Goal: Task Accomplishment & Management: Complete application form

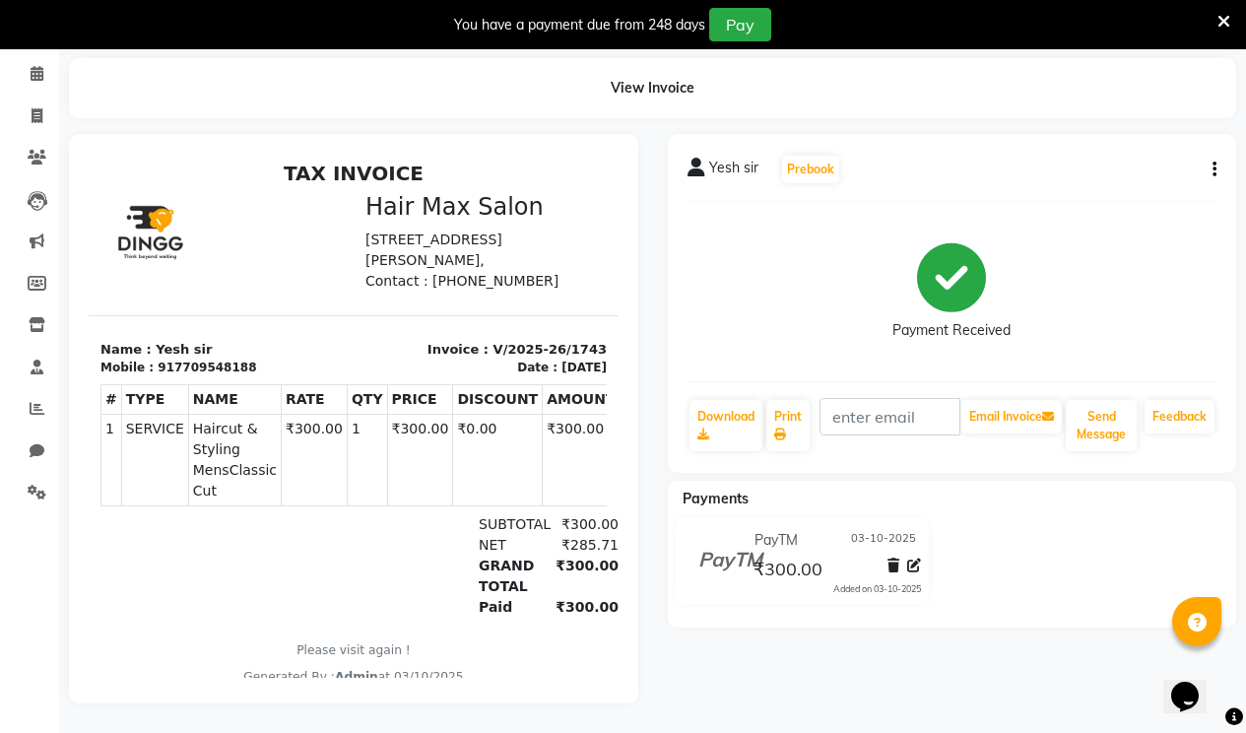
select select "7580"
select select "service"
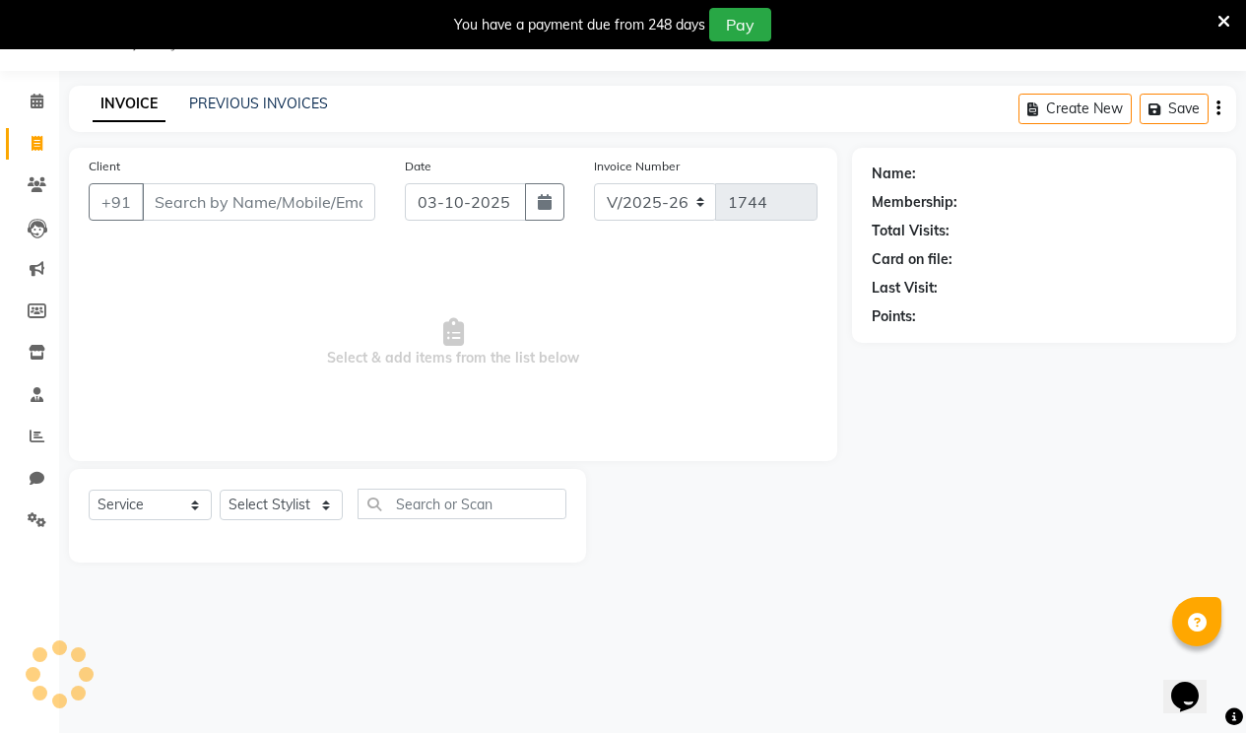
scroll to position [49, 0]
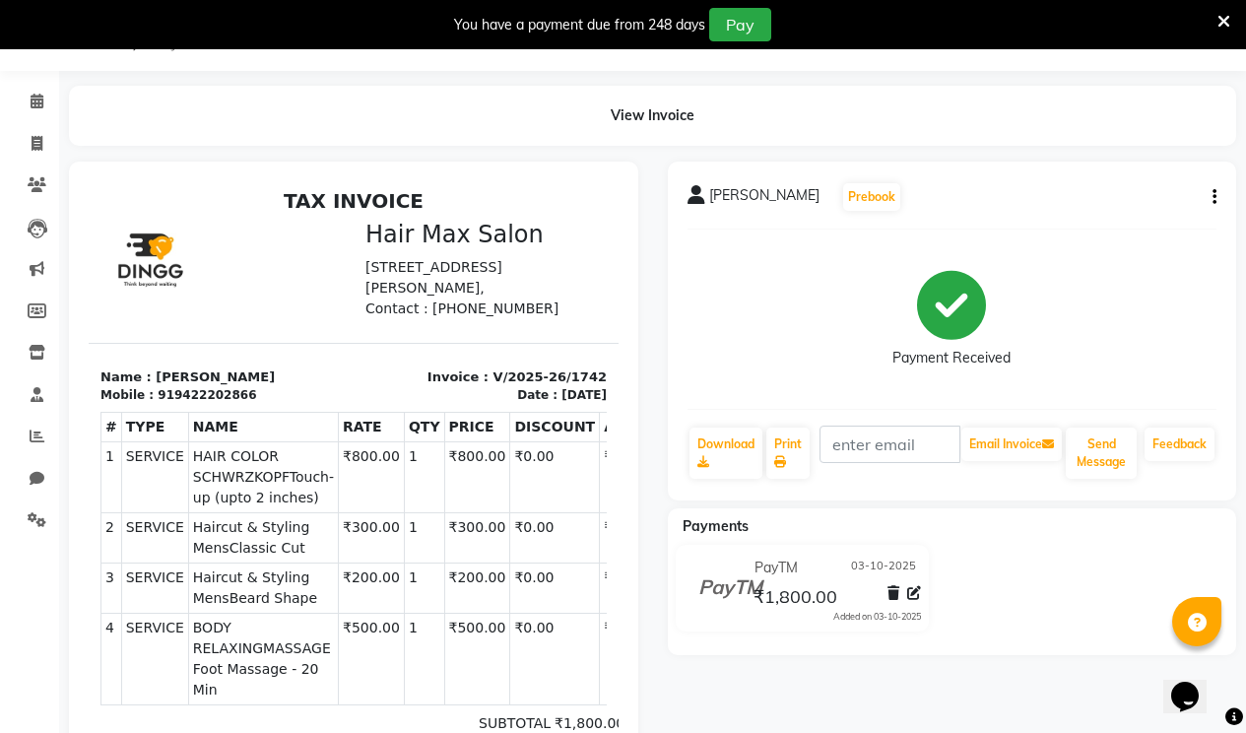
click at [1219, 16] on icon at bounding box center [1224, 22] width 13 height 18
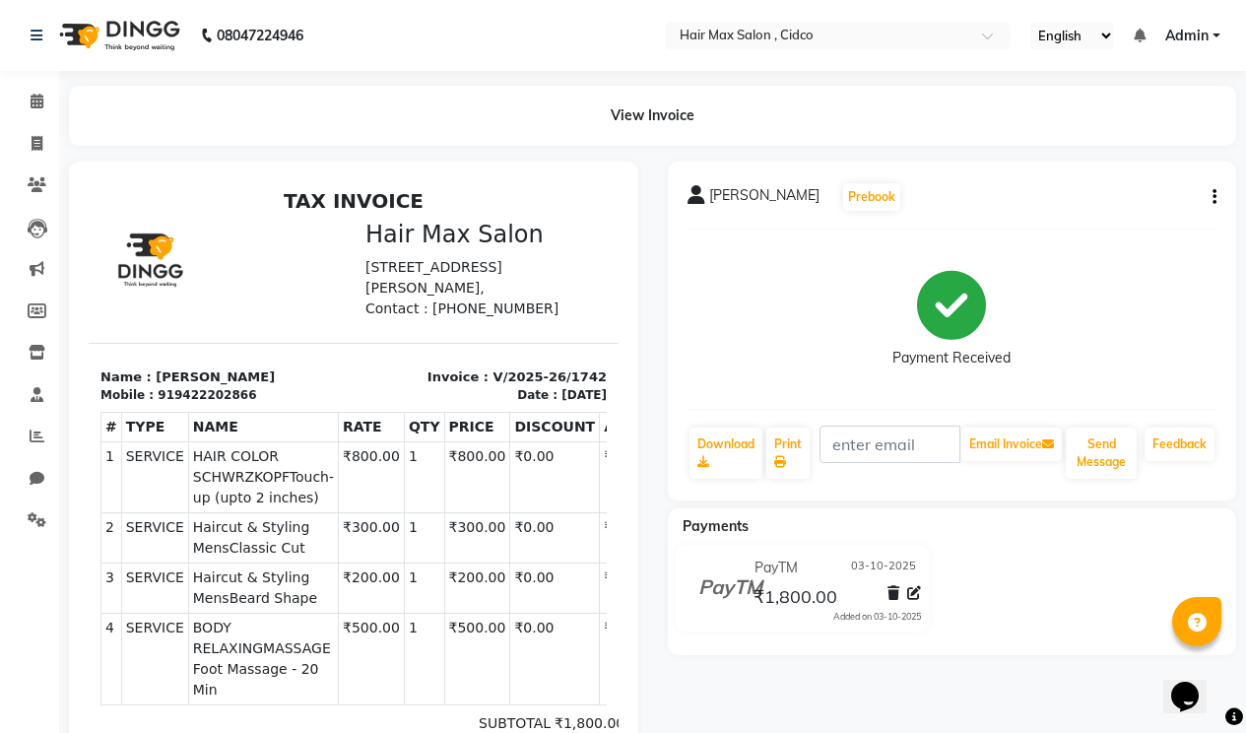
select select "7580"
select select "service"
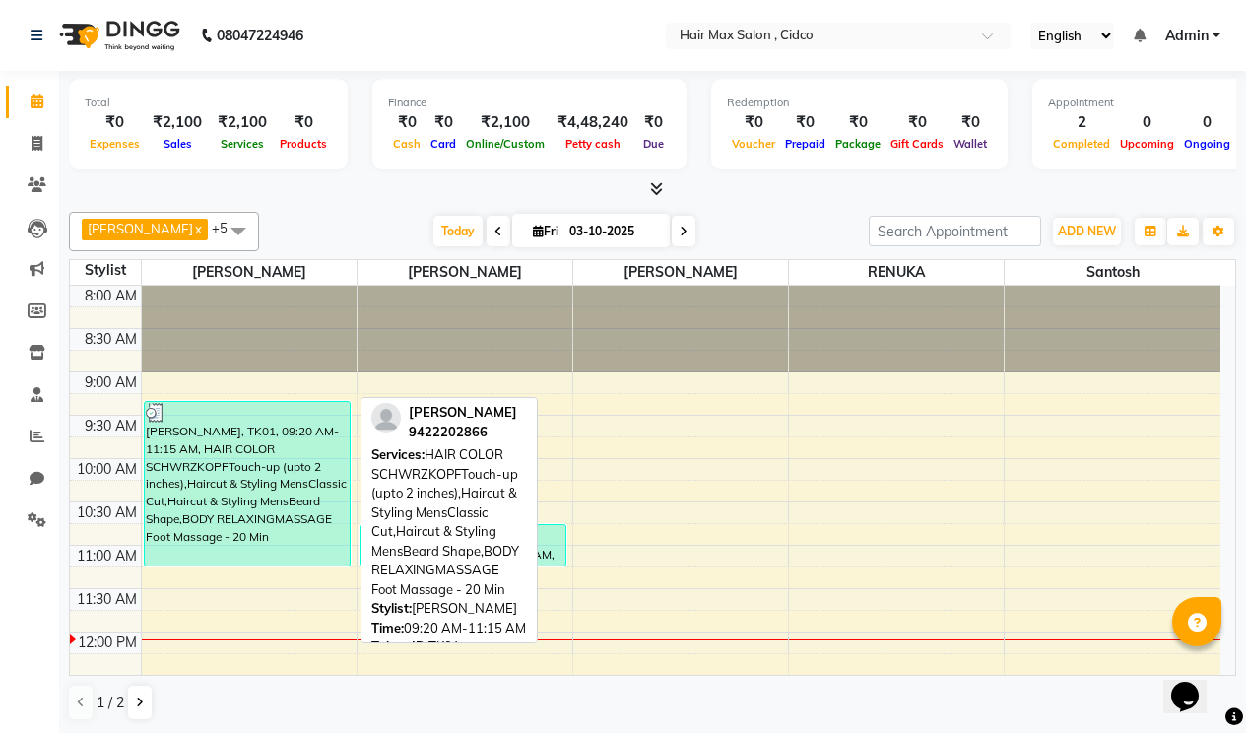
click at [304, 488] on div "[PERSON_NAME], TK01, 09:20 AM-11:15 AM, HAIR COLOR SCHWRZKOPFTouch-up (upto 2 i…" at bounding box center [248, 484] width 206 height 164
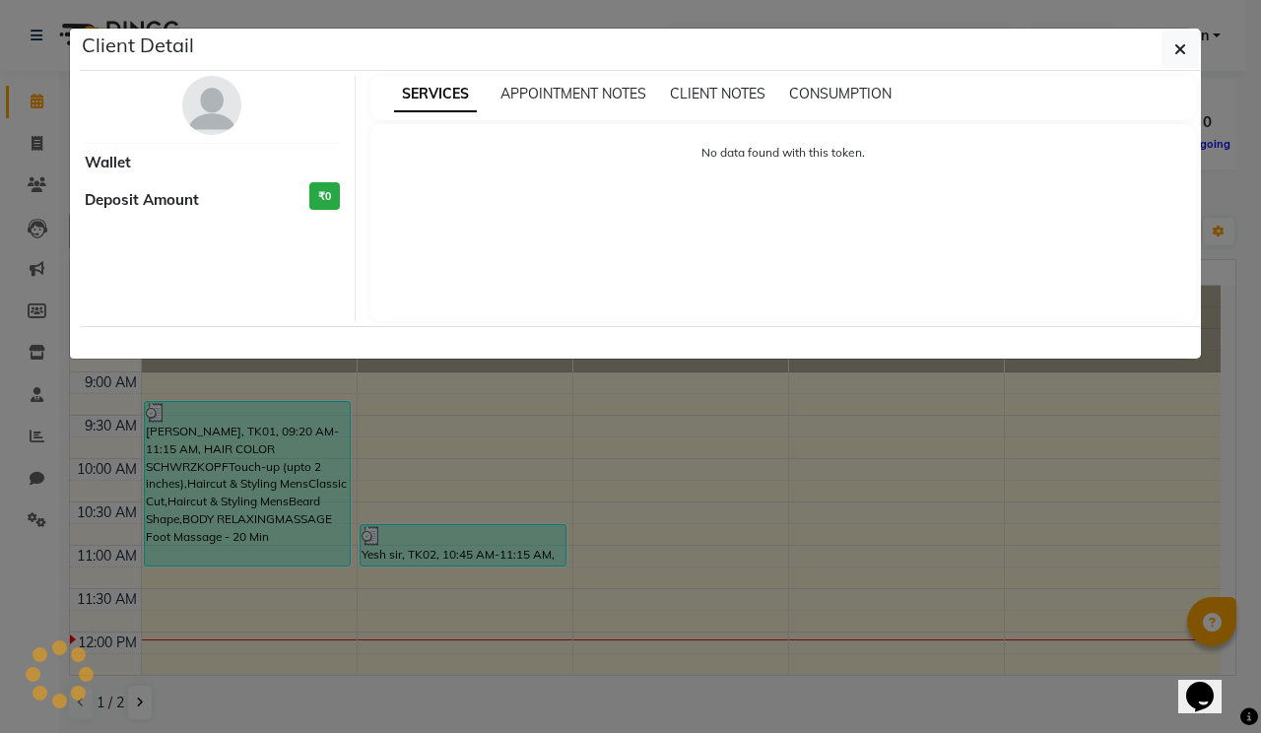
select select "3"
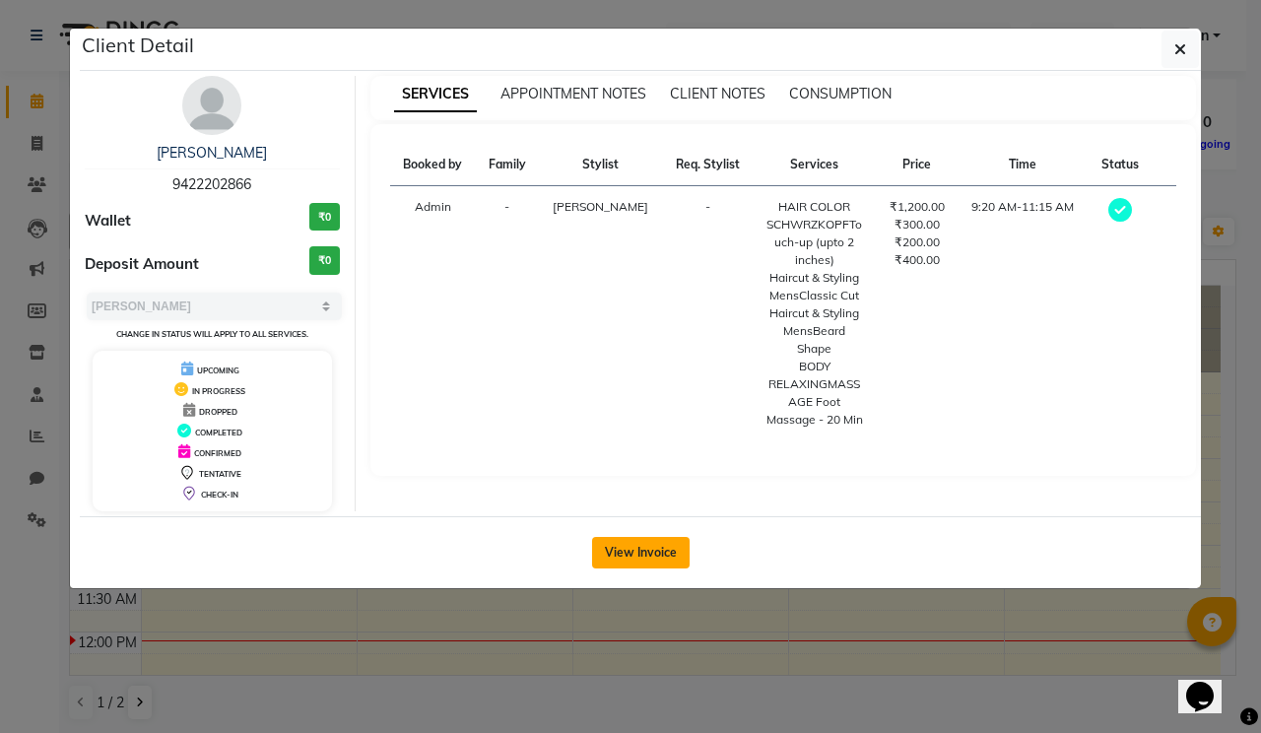
click at [648, 563] on button "View Invoice" at bounding box center [641, 553] width 98 height 32
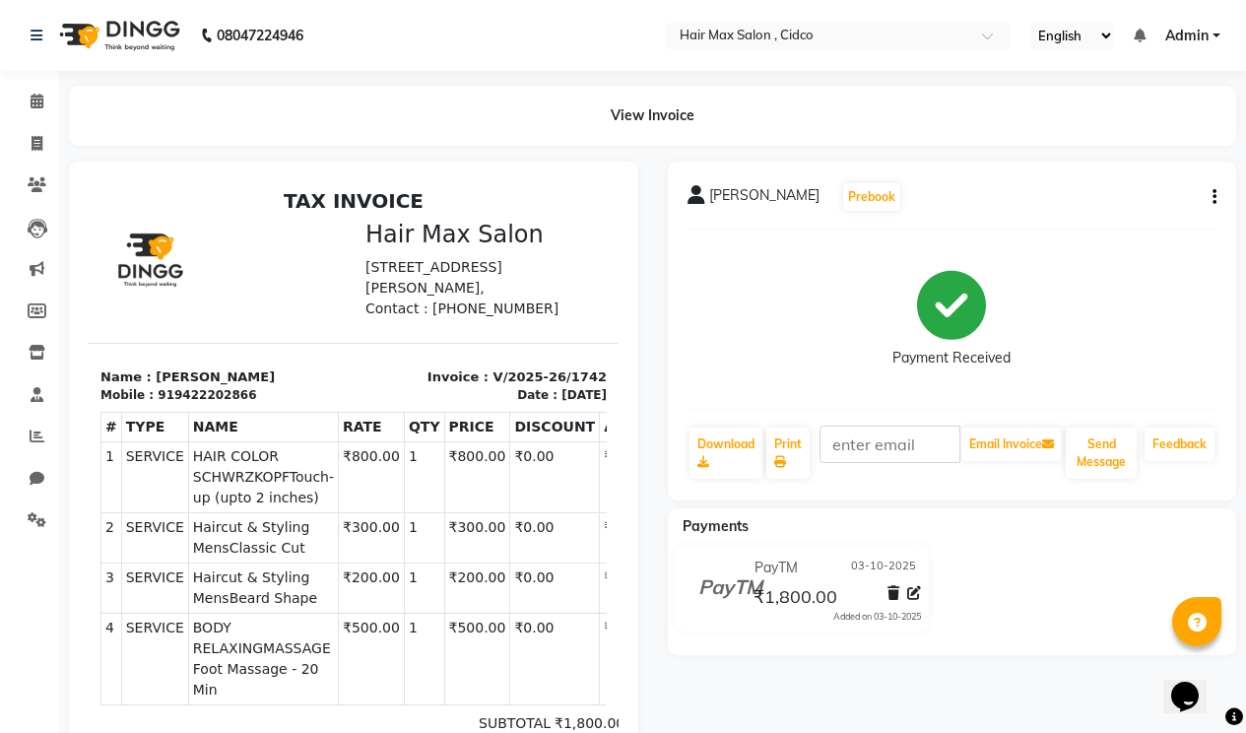
scroll to position [31, 0]
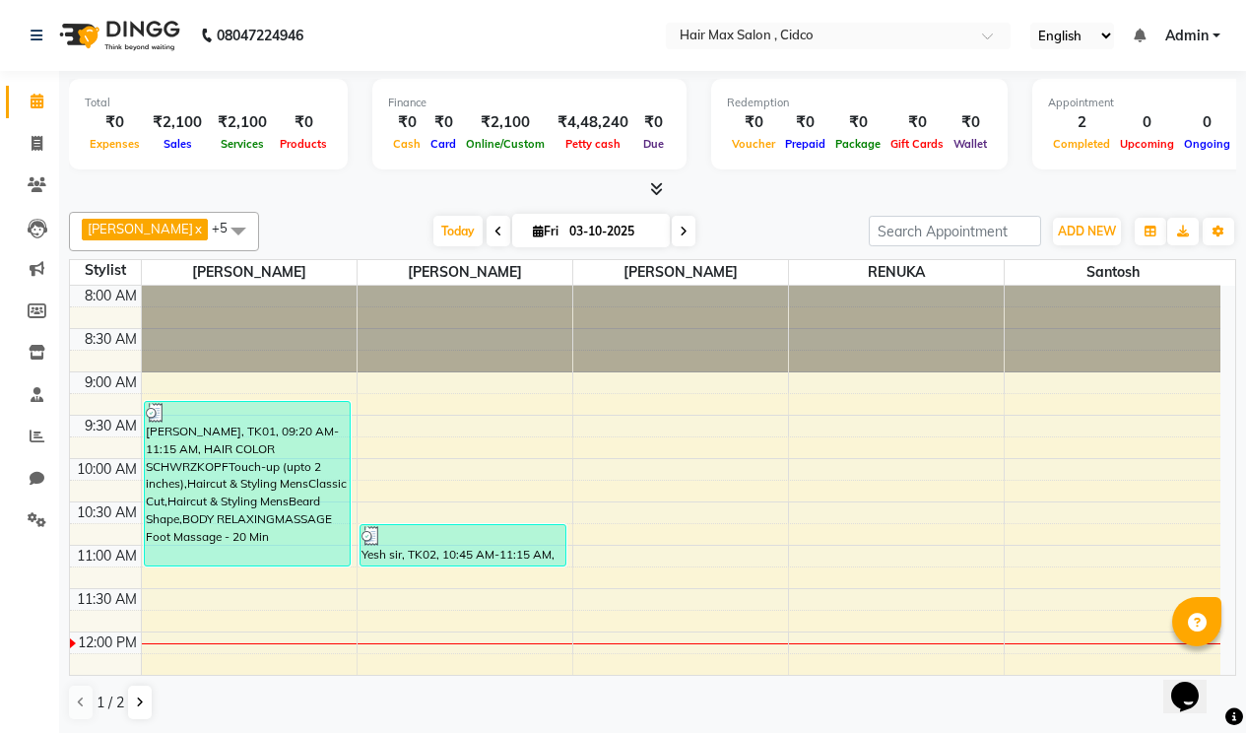
click at [495, 232] on icon at bounding box center [499, 232] width 8 height 12
type input "02-10-2025"
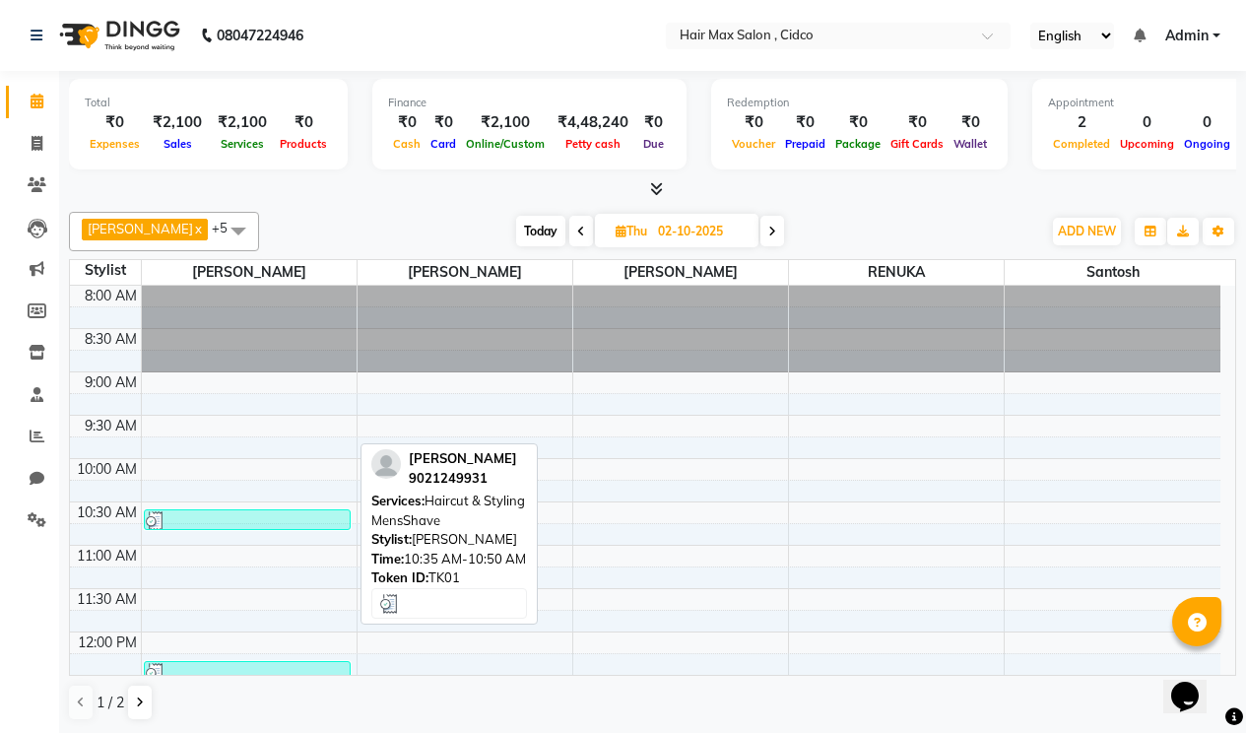
click at [271, 520] on div at bounding box center [248, 521] width 204 height 20
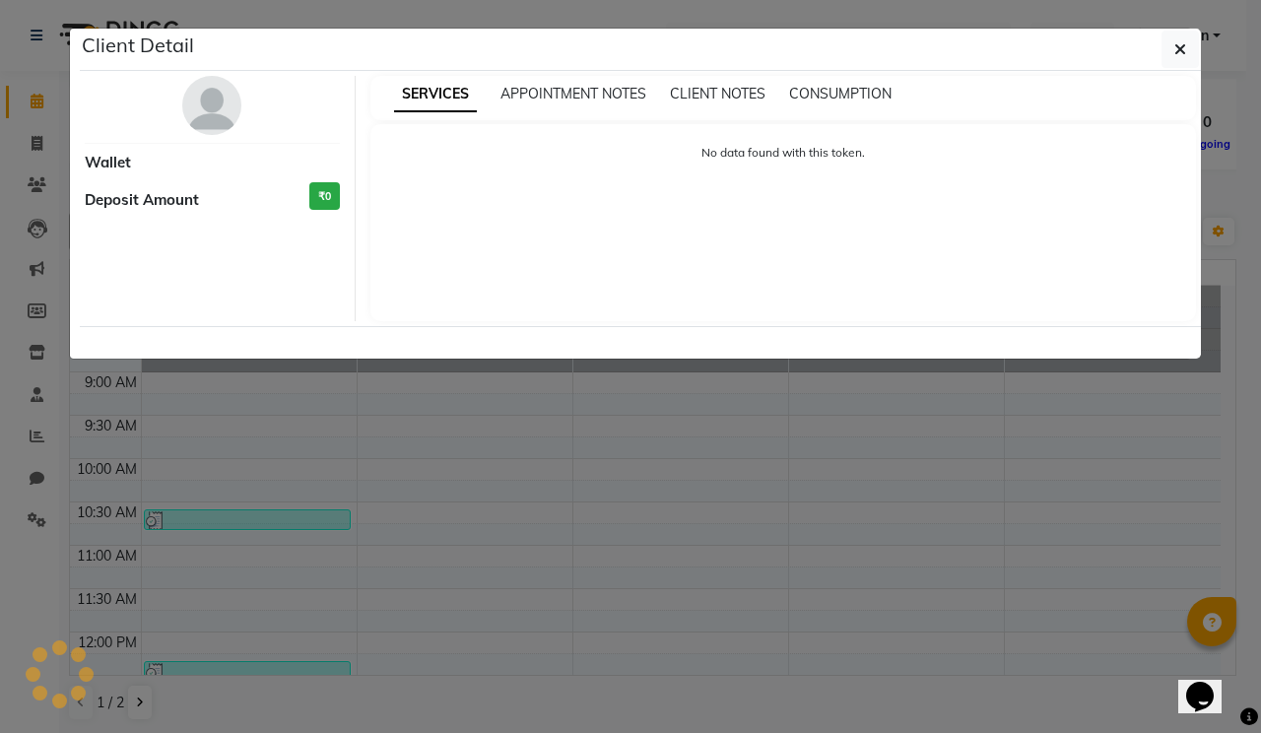
select select "3"
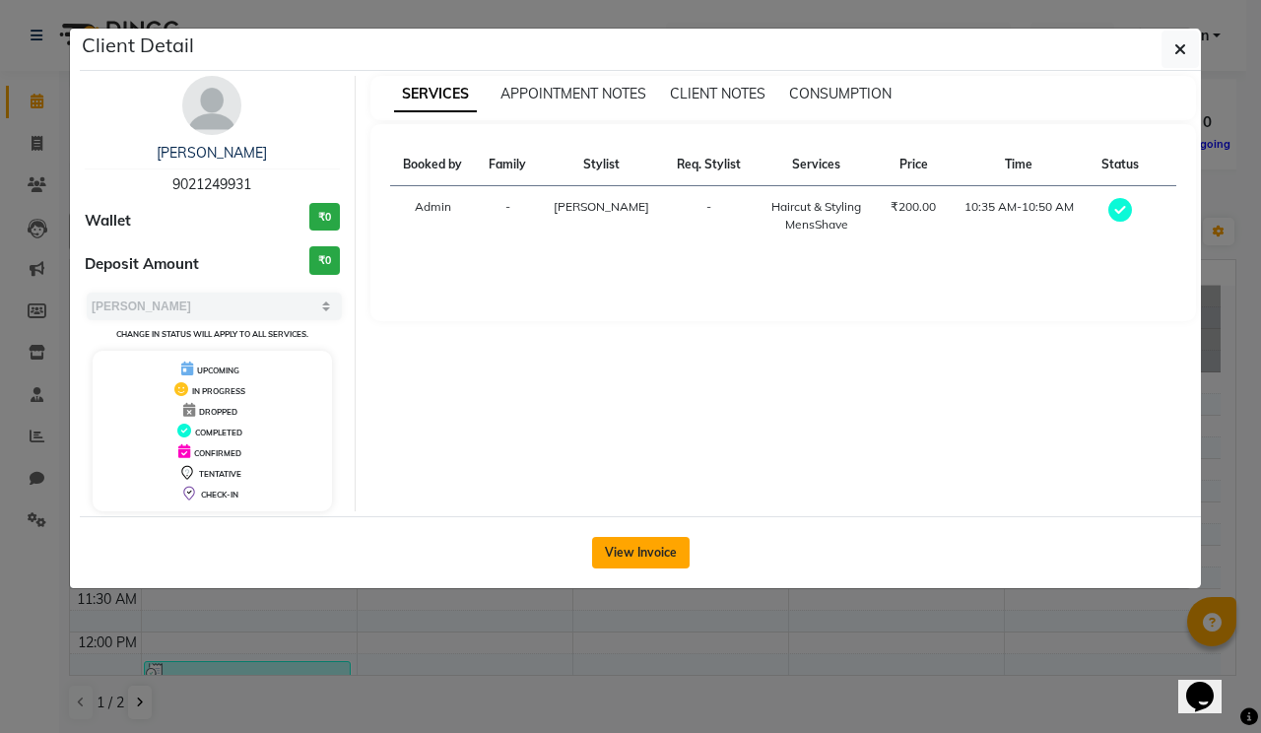
click at [641, 557] on button "View Invoice" at bounding box center [641, 553] width 98 height 32
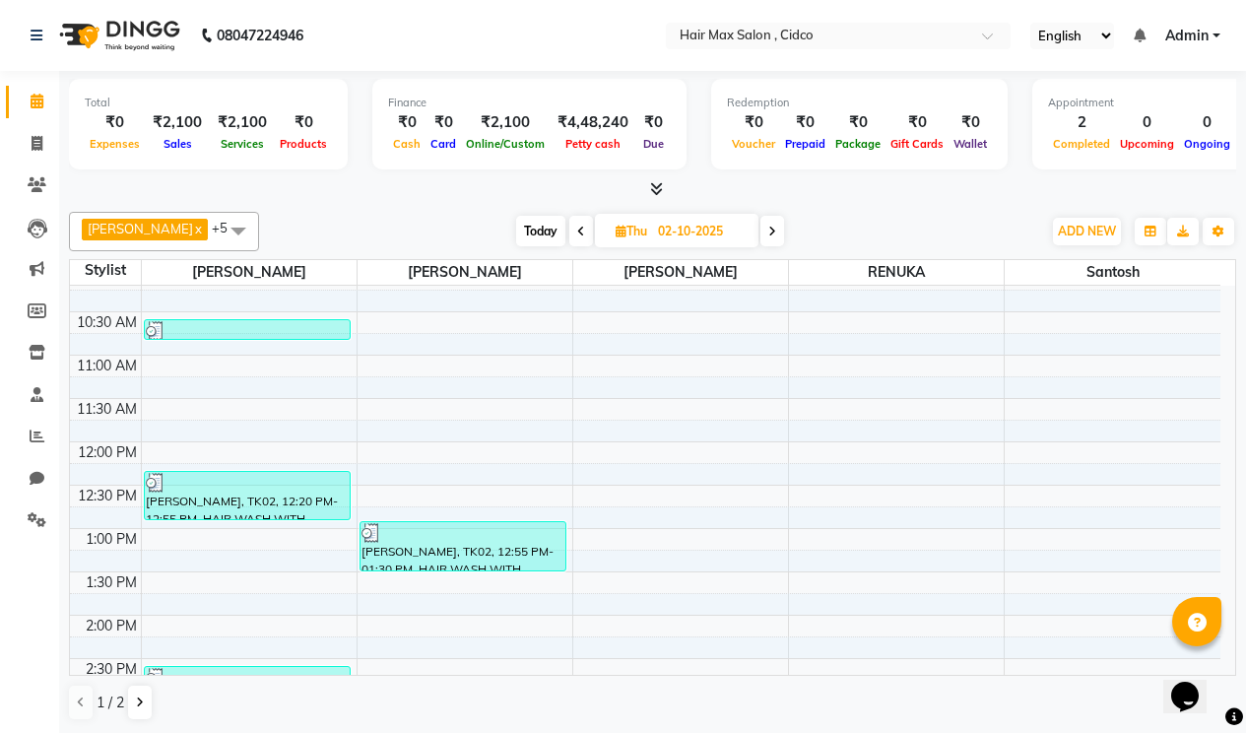
scroll to position [197, 0]
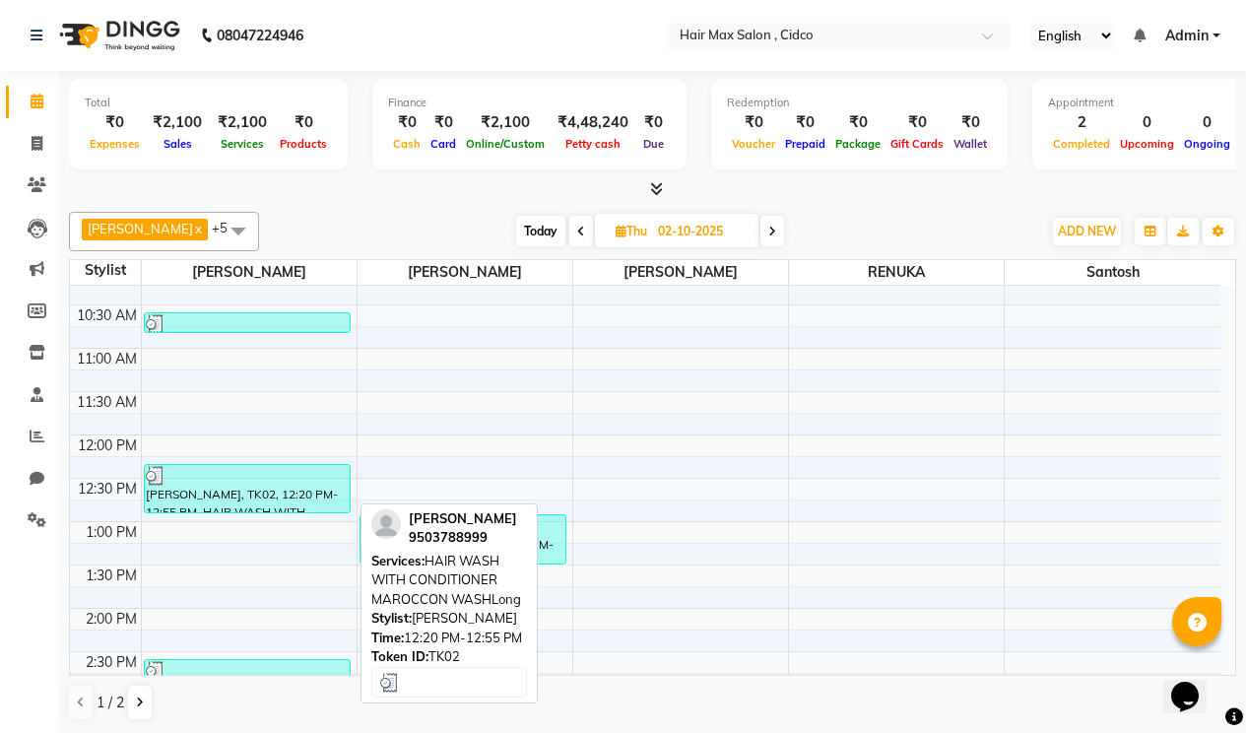
click at [214, 471] on div at bounding box center [248, 476] width 204 height 20
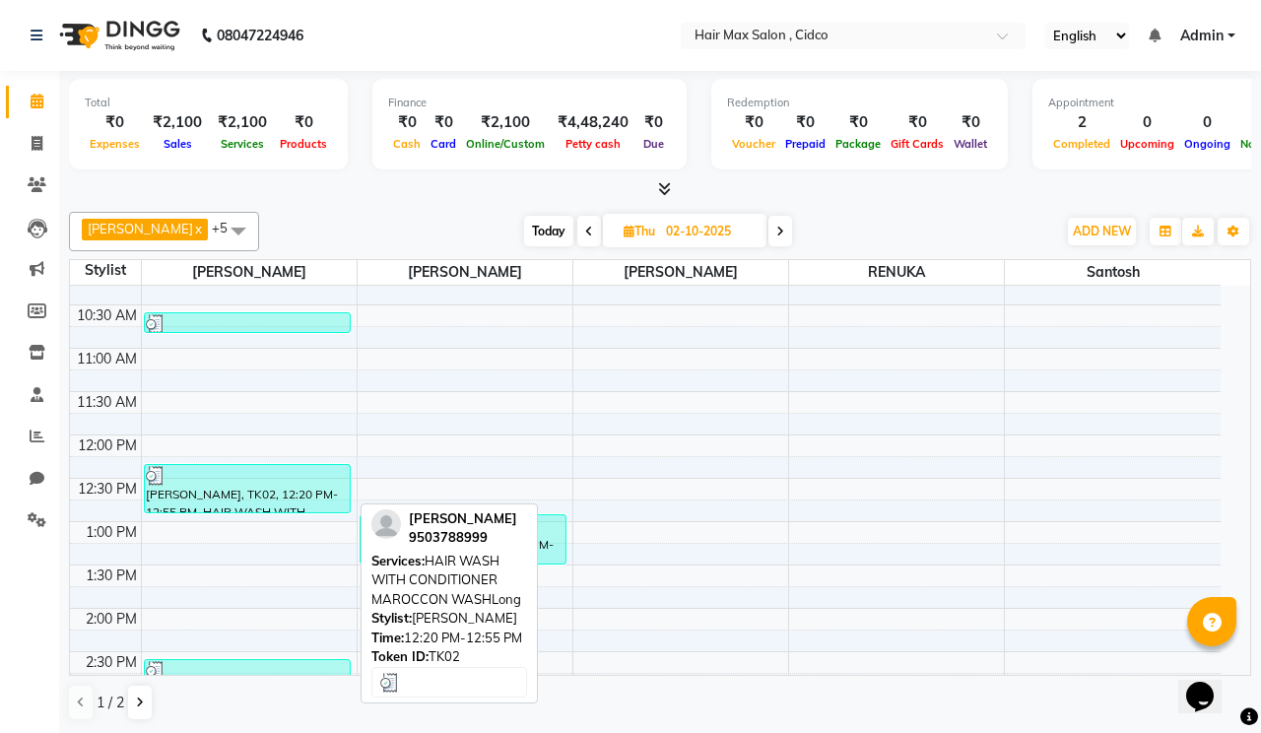
select select "3"
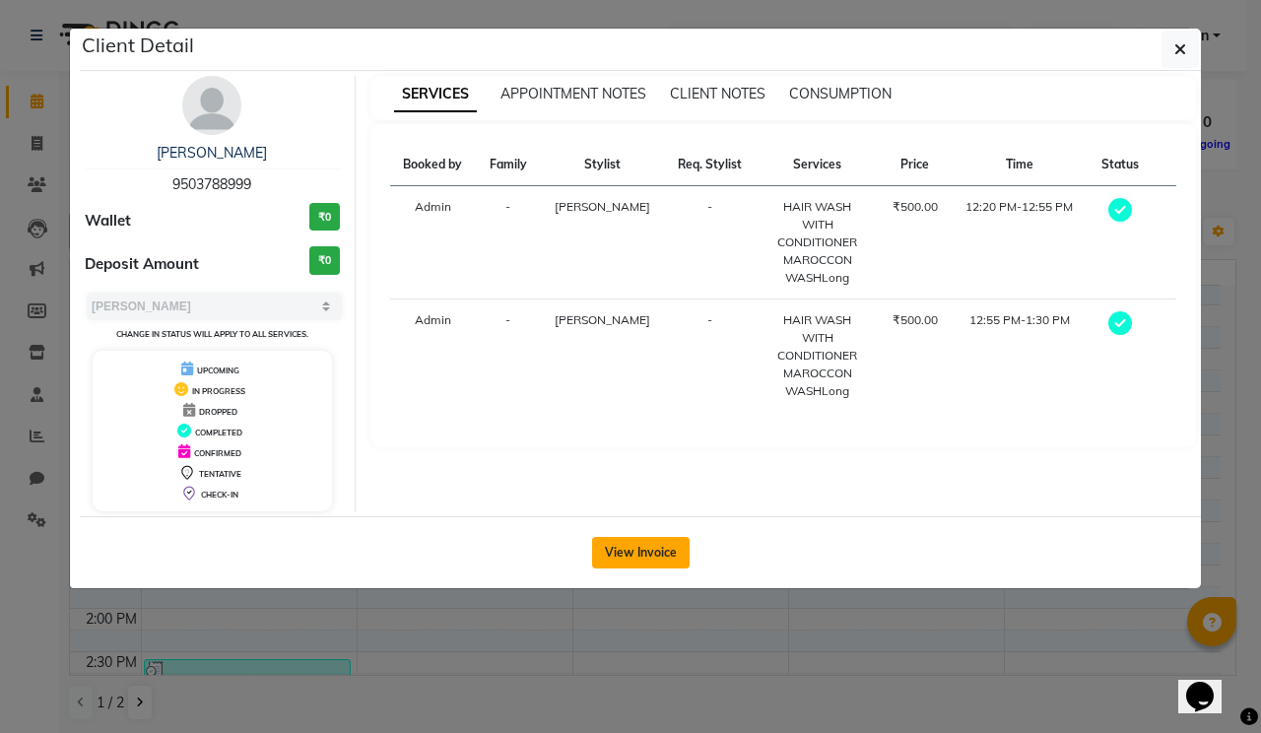
click at [613, 546] on button "View Invoice" at bounding box center [641, 553] width 98 height 32
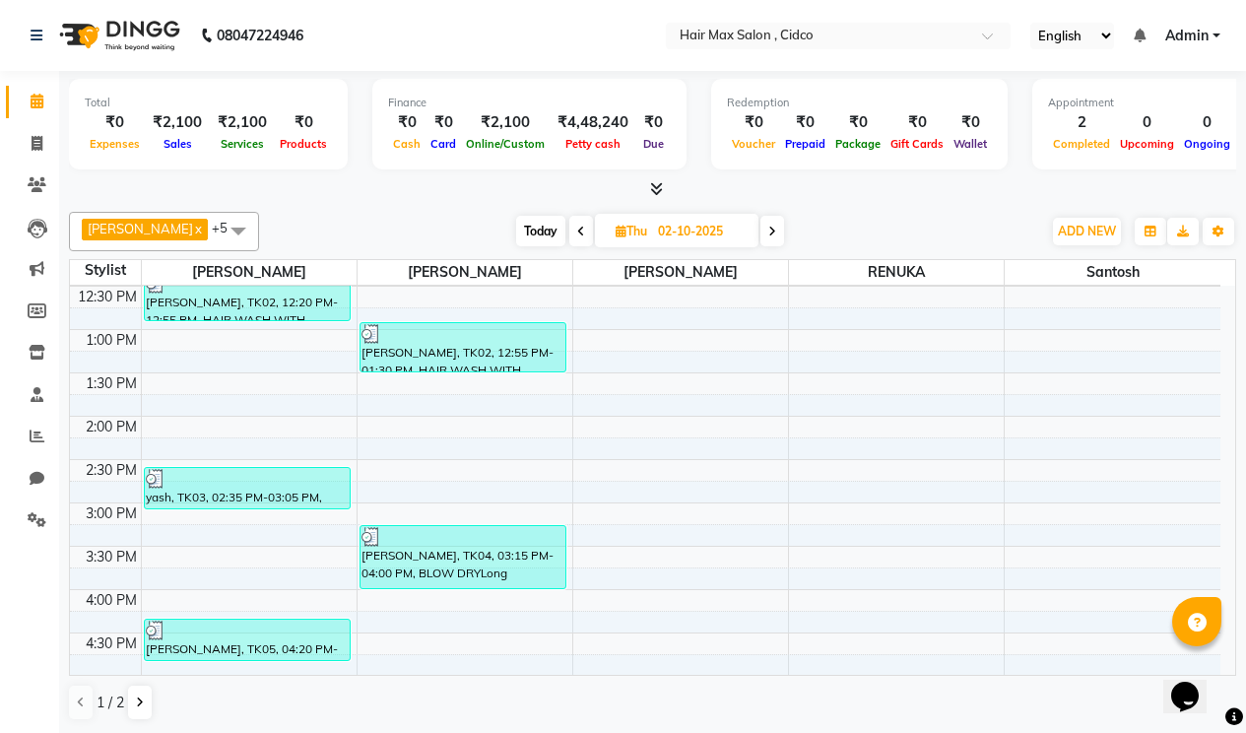
scroll to position [394, 0]
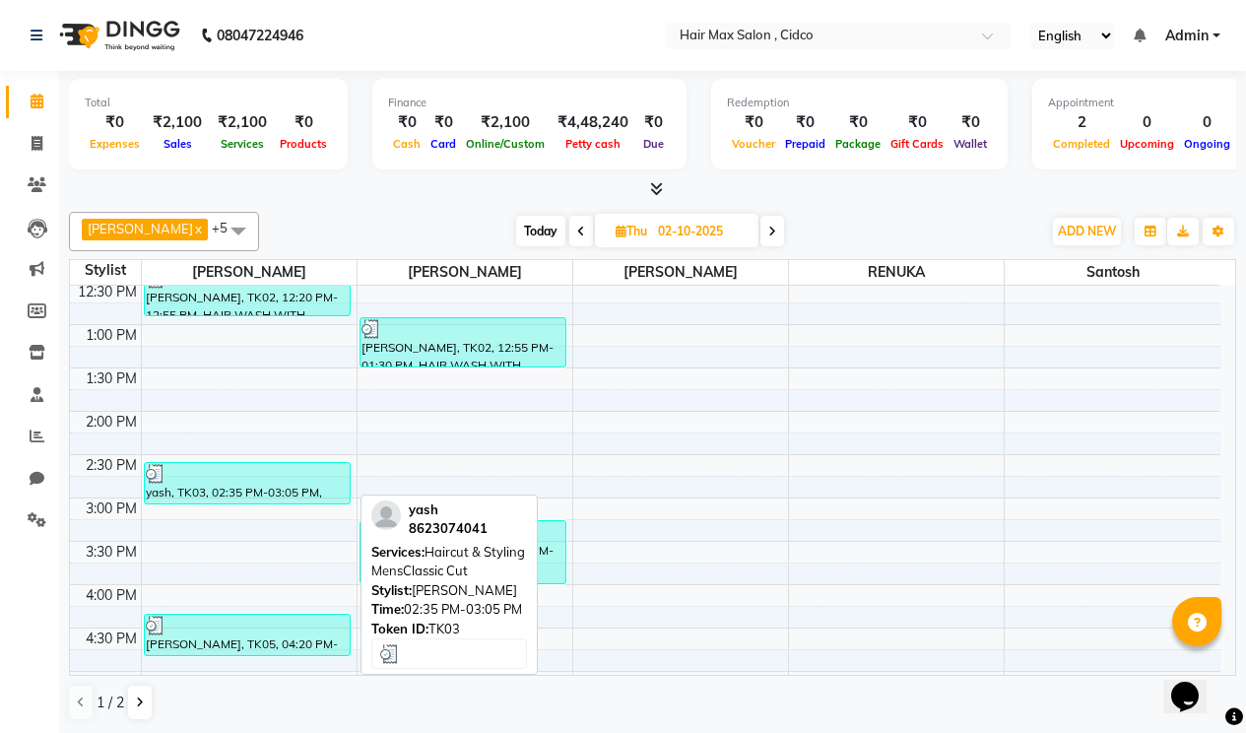
click at [300, 475] on div at bounding box center [248, 474] width 204 height 20
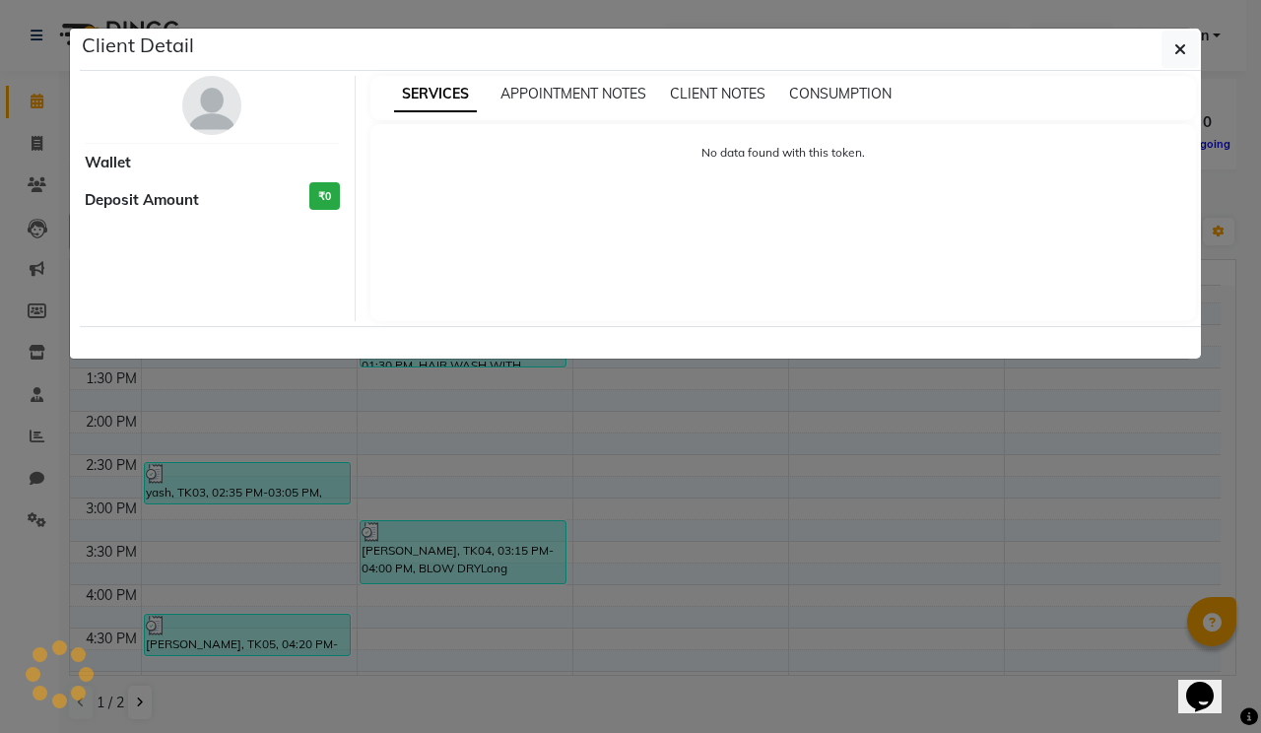
select select "3"
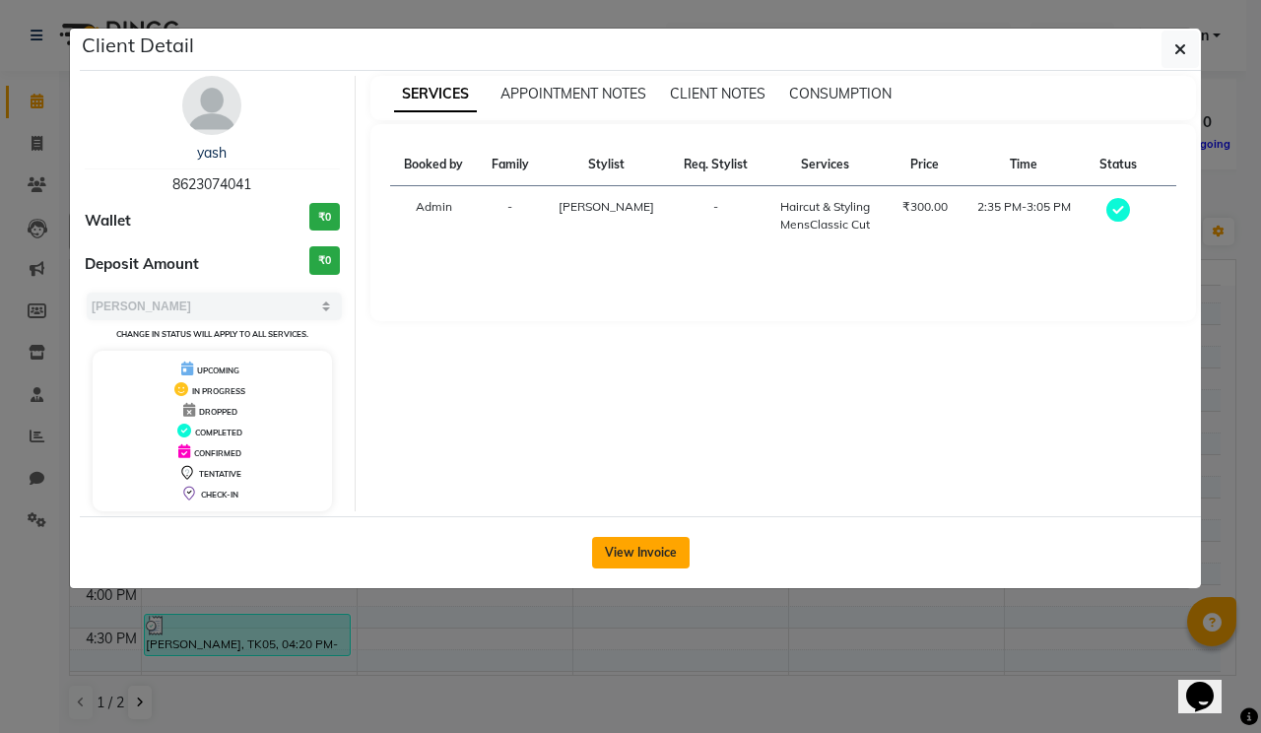
click at [651, 545] on button "View Invoice" at bounding box center [641, 553] width 98 height 32
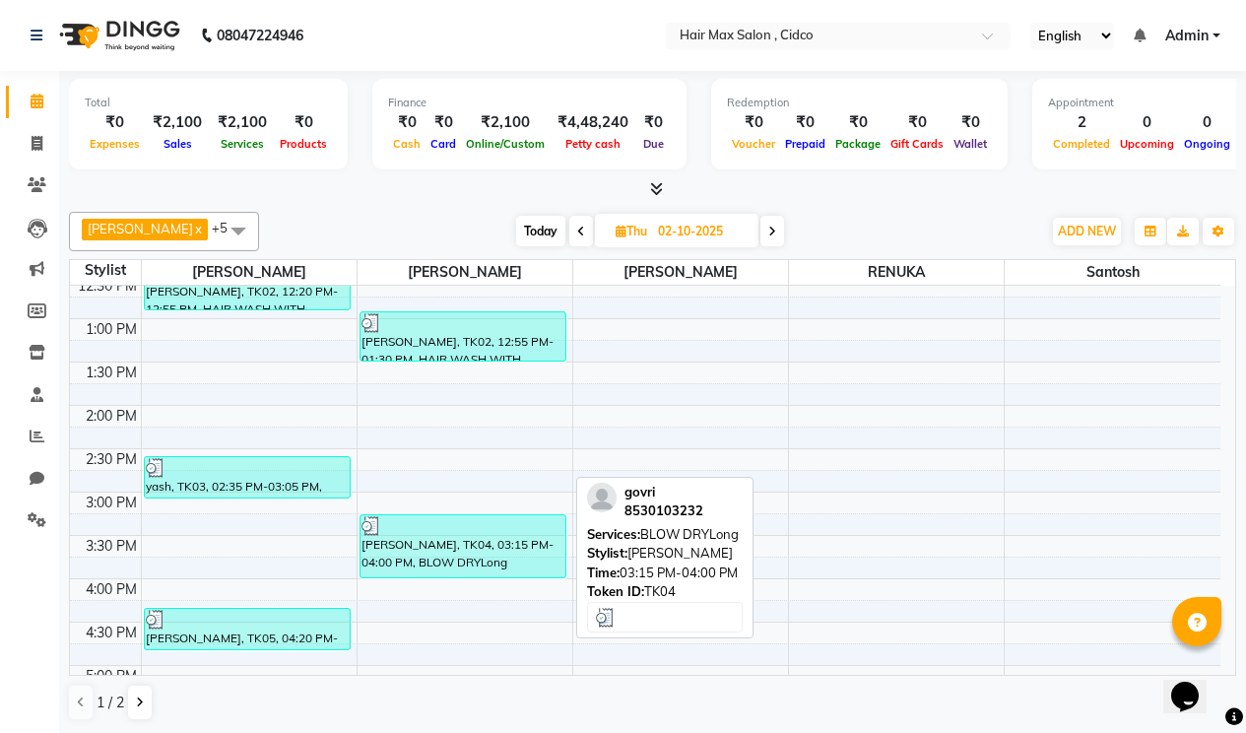
scroll to position [493, 0]
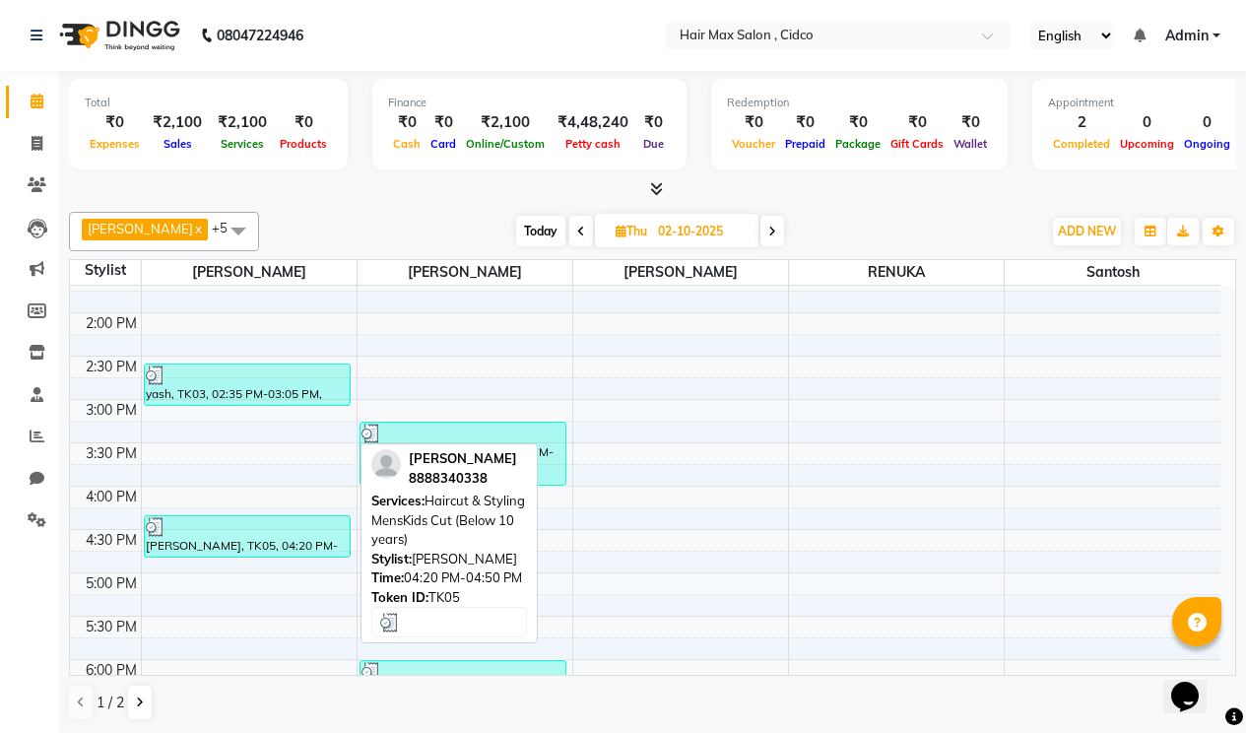
click at [285, 547] on div "[PERSON_NAME], TK05, 04:20 PM-04:50 PM, Haircut & Styling MensKids Cut (Below 1…" at bounding box center [248, 536] width 206 height 40
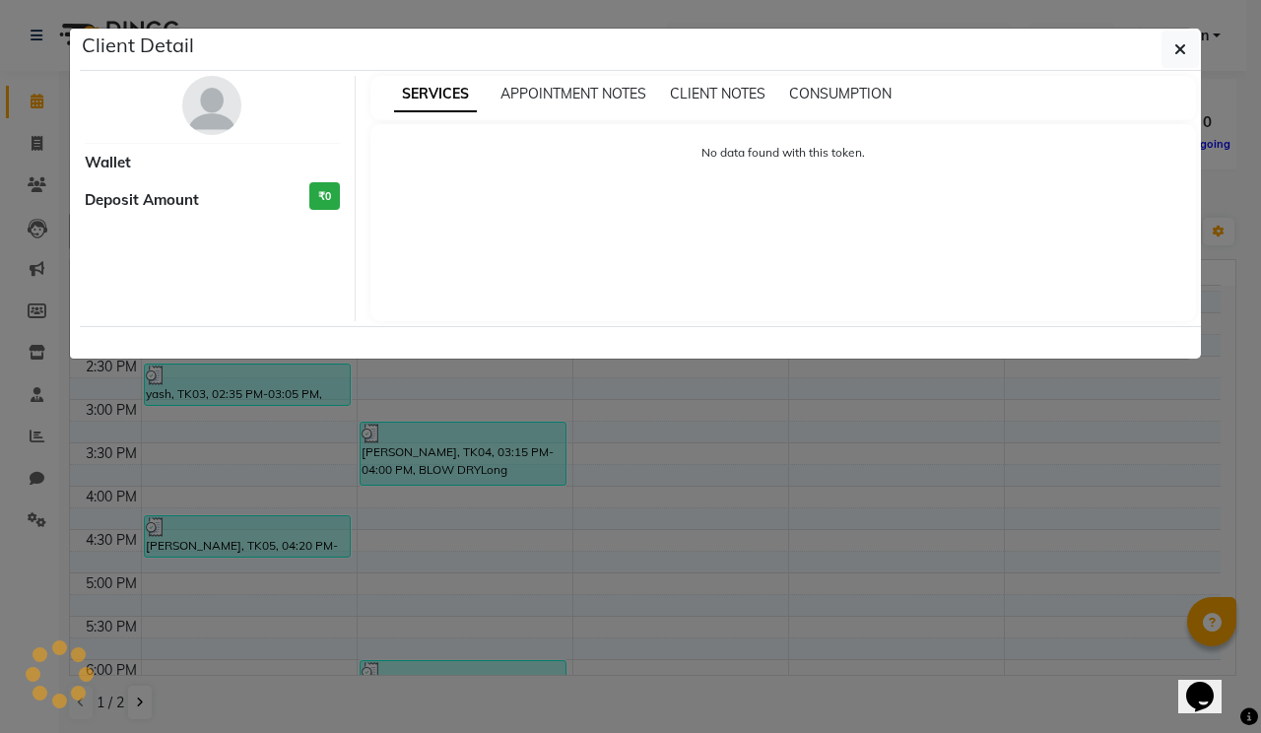
select select "3"
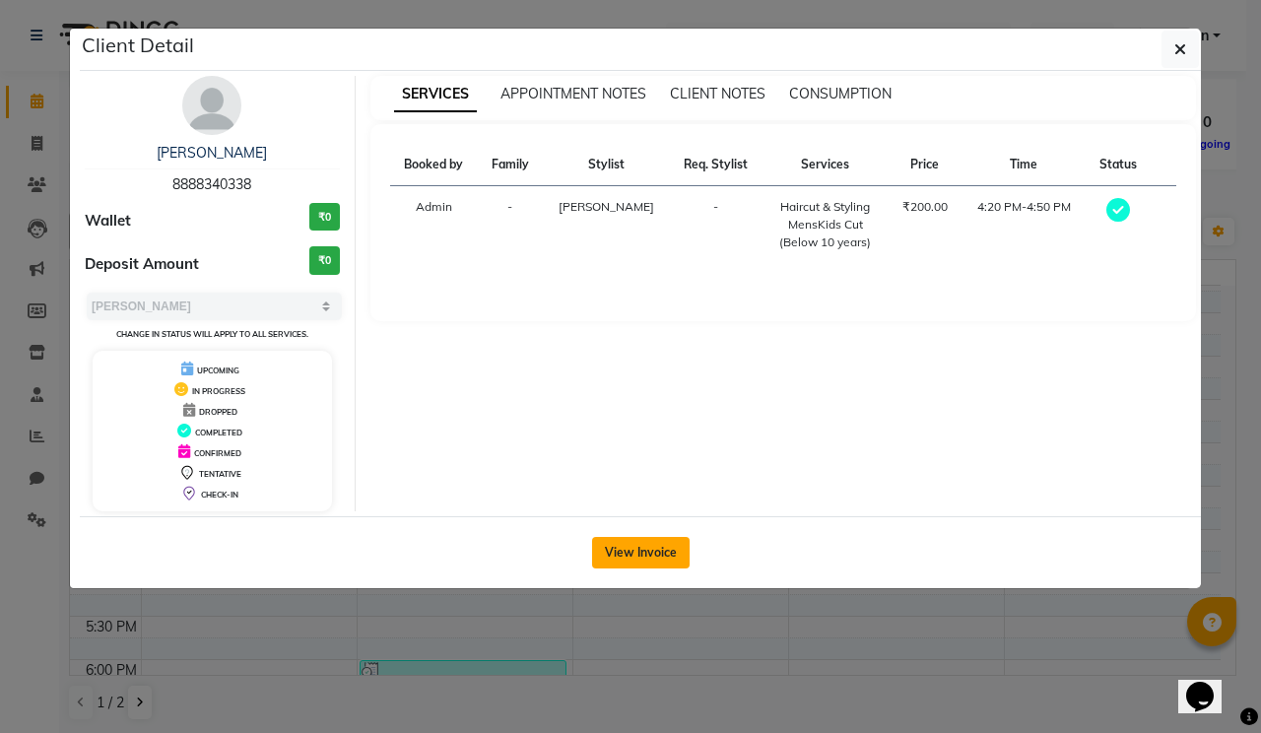
click at [624, 549] on button "View Invoice" at bounding box center [641, 553] width 98 height 32
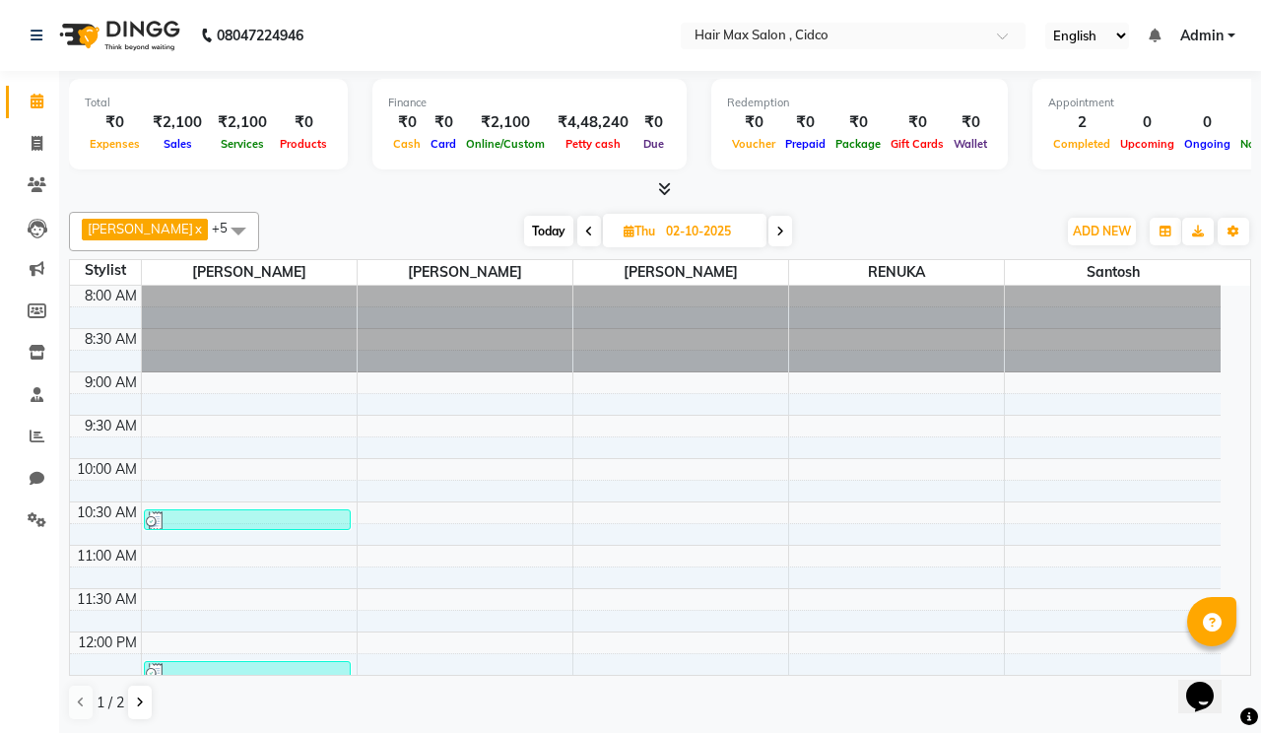
select select "7580"
select select "service"
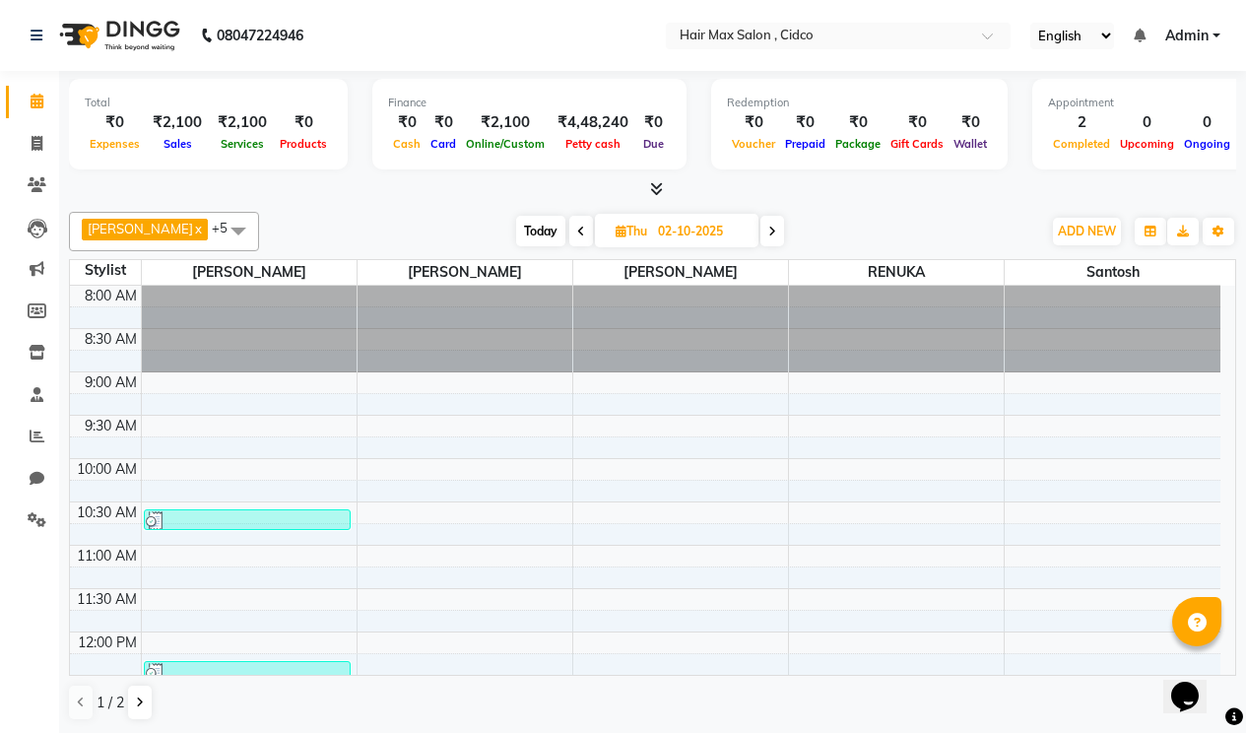
click at [761, 223] on span at bounding box center [773, 231] width 24 height 31
type input "03-10-2025"
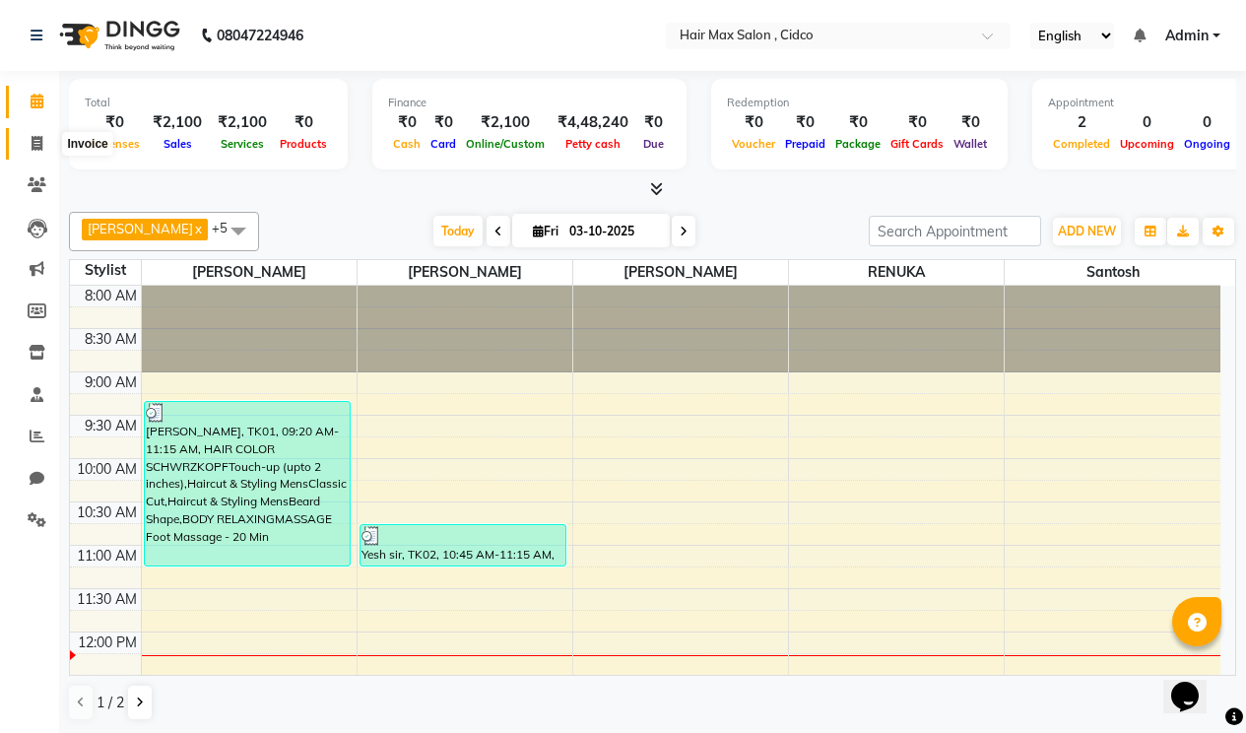
click at [38, 147] on icon at bounding box center [37, 143] width 11 height 15
select select "7580"
select select "service"
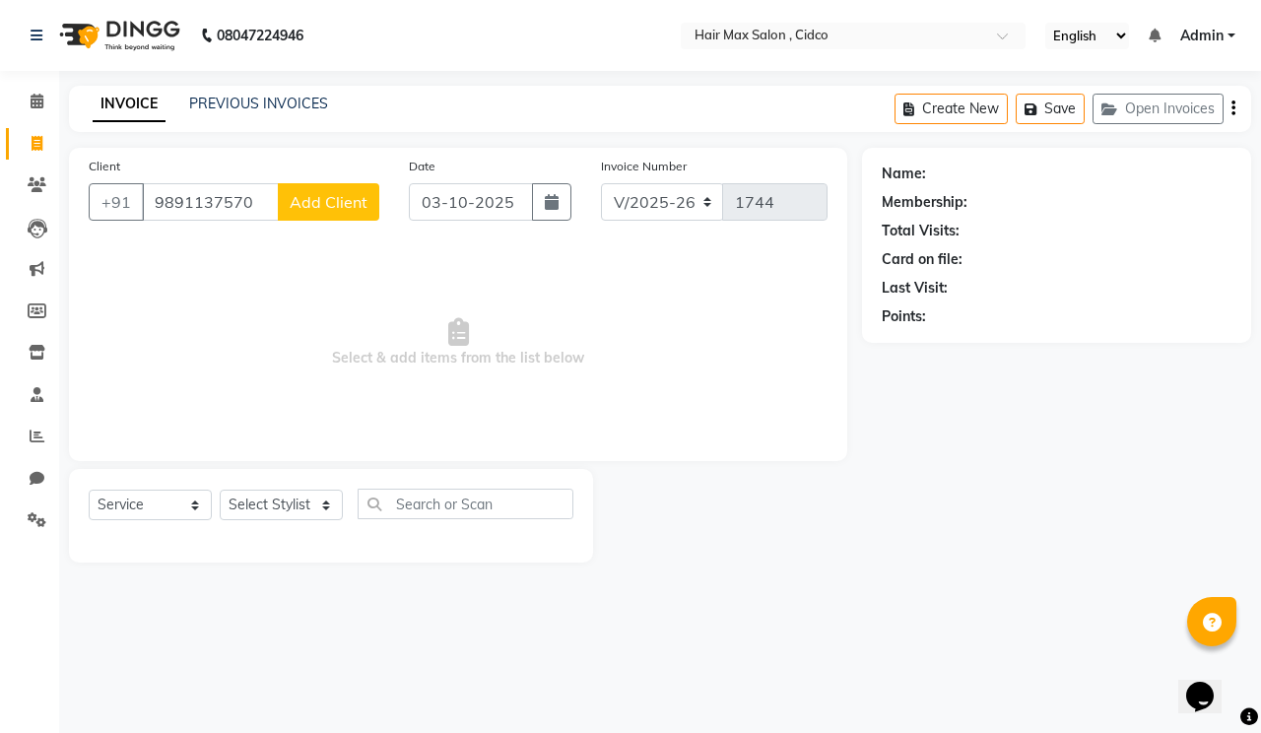
type input "9891137570"
click at [364, 208] on span "Add Client" at bounding box center [329, 202] width 78 height 20
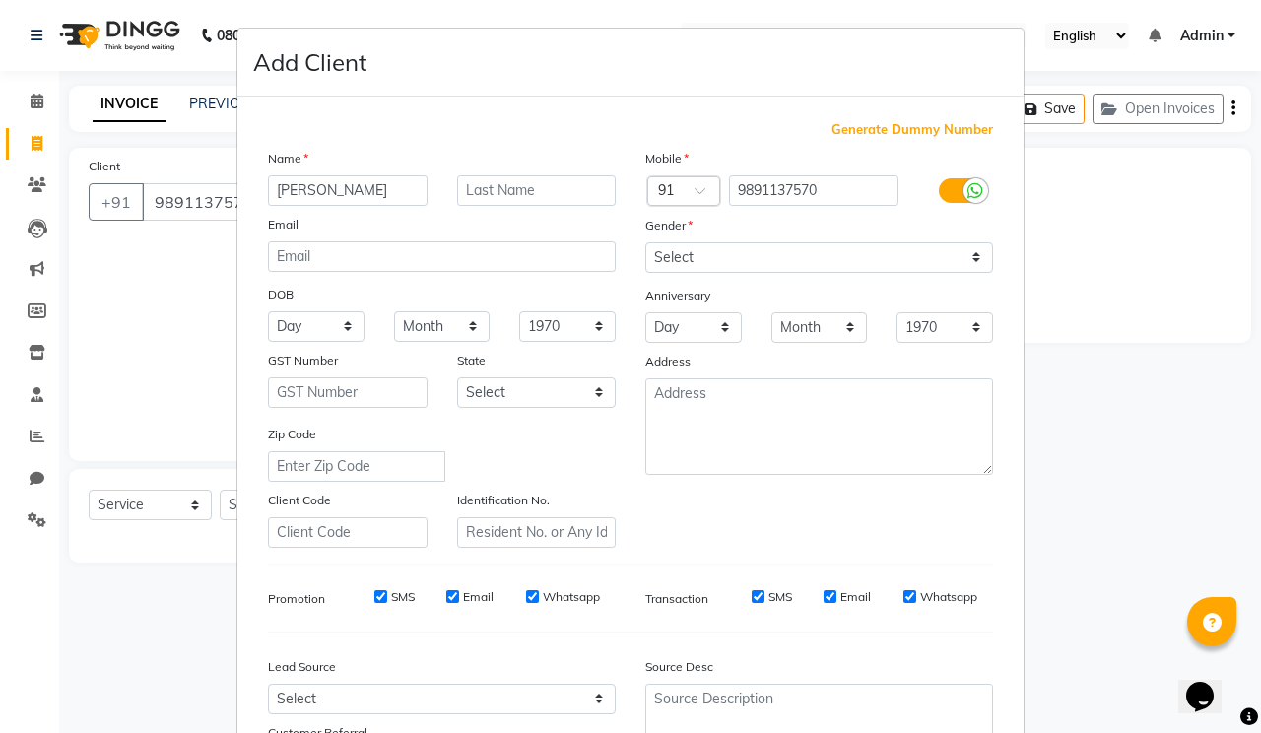
type input "[PERSON_NAME]"
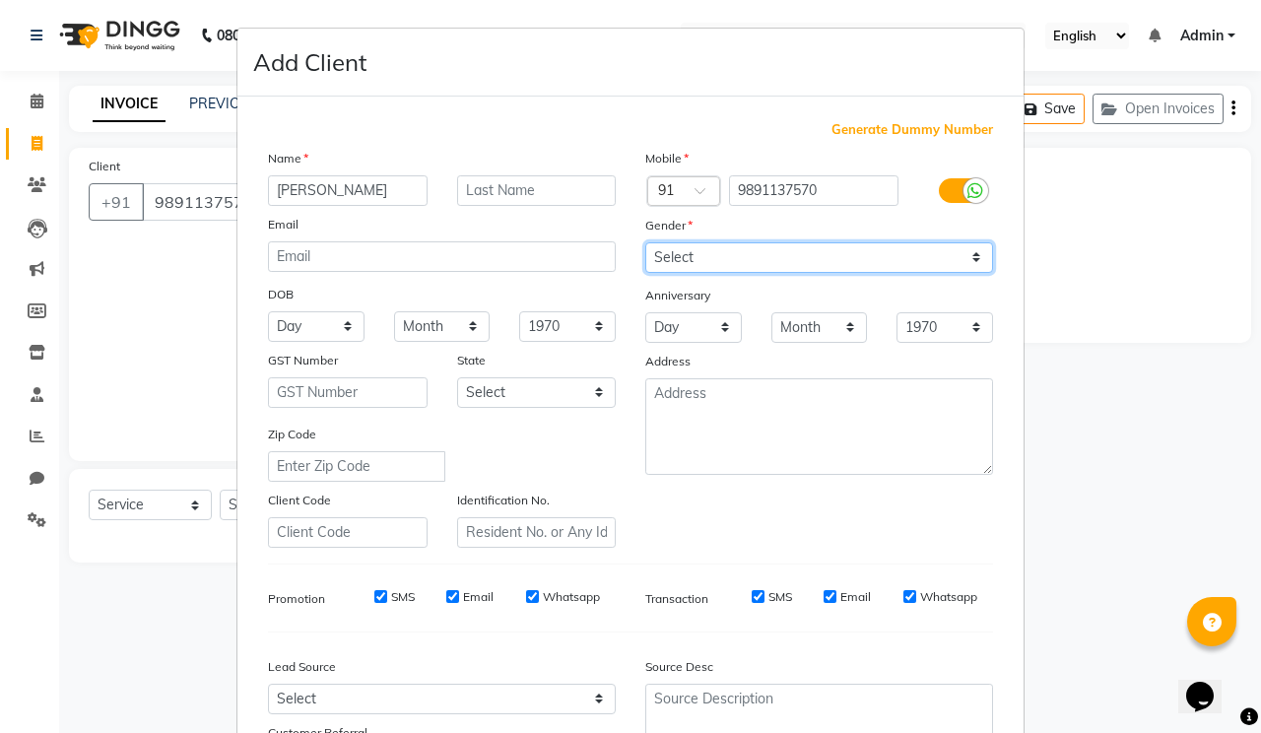
click at [681, 242] on select "Select [DEMOGRAPHIC_DATA] [DEMOGRAPHIC_DATA] Other Prefer Not To Say" at bounding box center [819, 257] width 348 height 31
select select "[DEMOGRAPHIC_DATA]"
click at [645, 242] on select "Select [DEMOGRAPHIC_DATA] [DEMOGRAPHIC_DATA] Other Prefer Not To Say" at bounding box center [819, 257] width 348 height 31
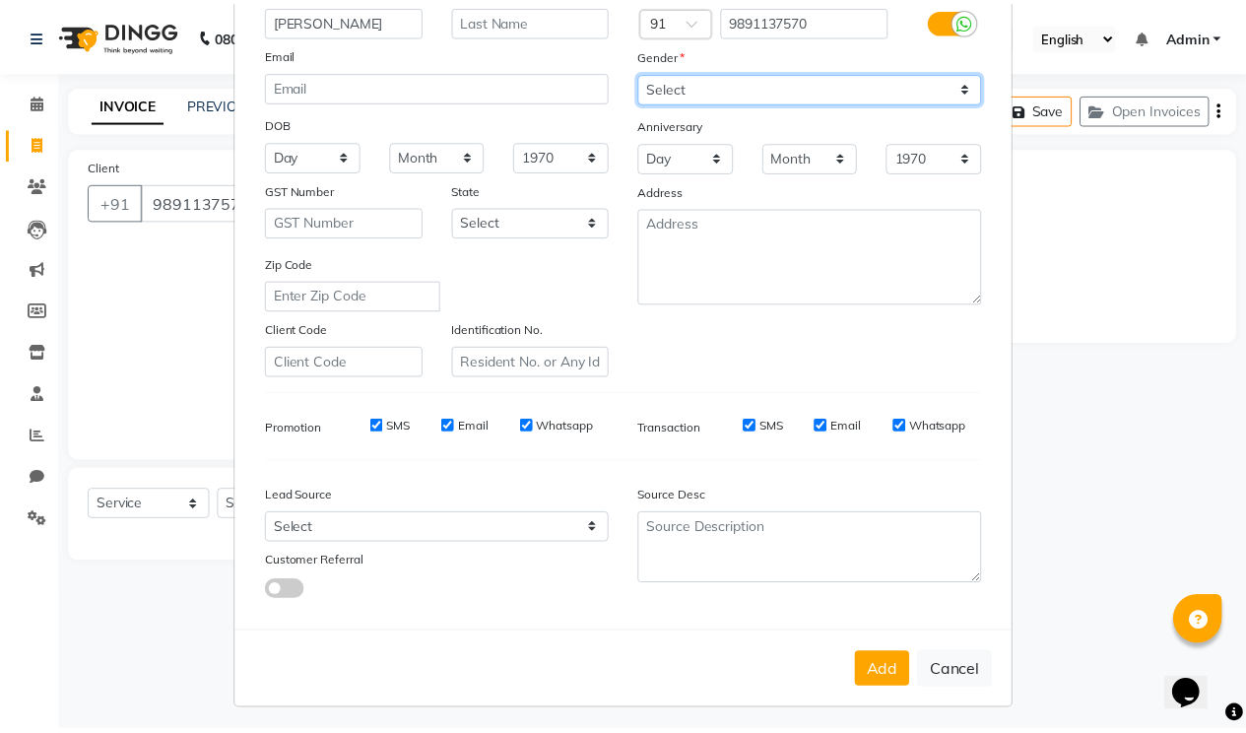
scroll to position [176, 0]
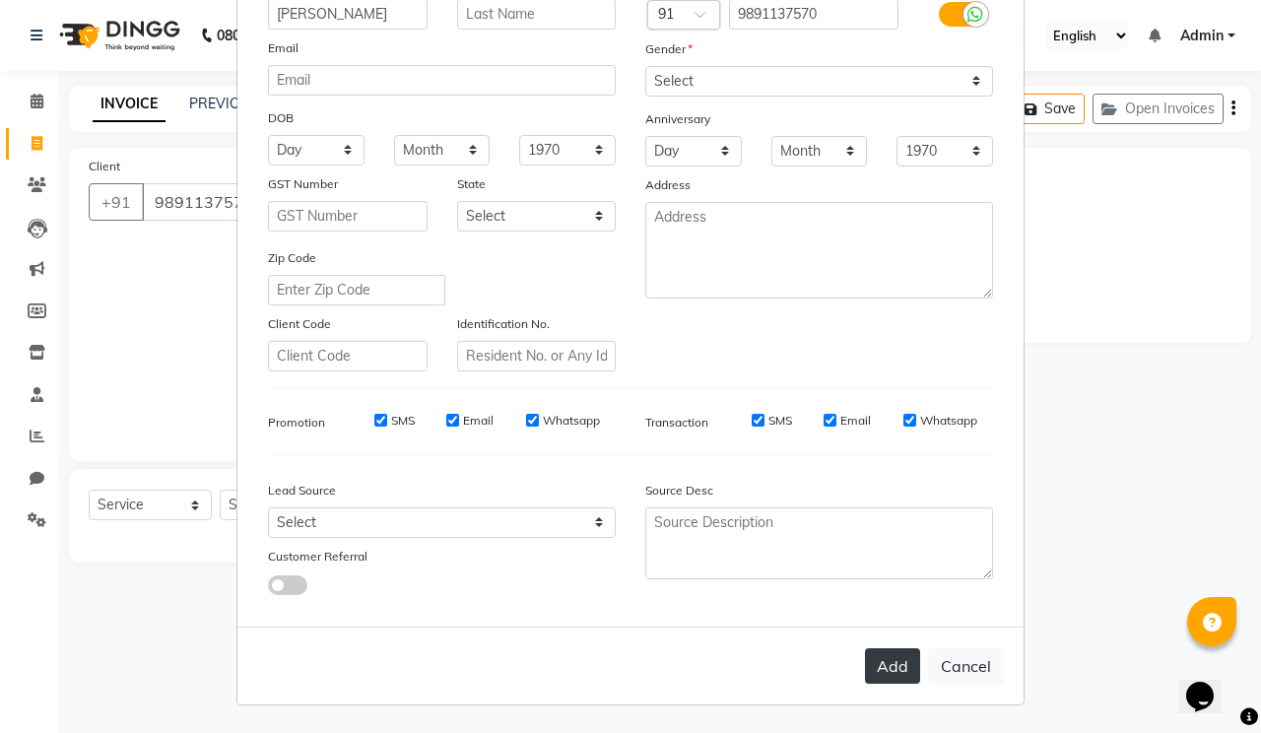
click at [872, 670] on button "Add" at bounding box center [892, 665] width 55 height 35
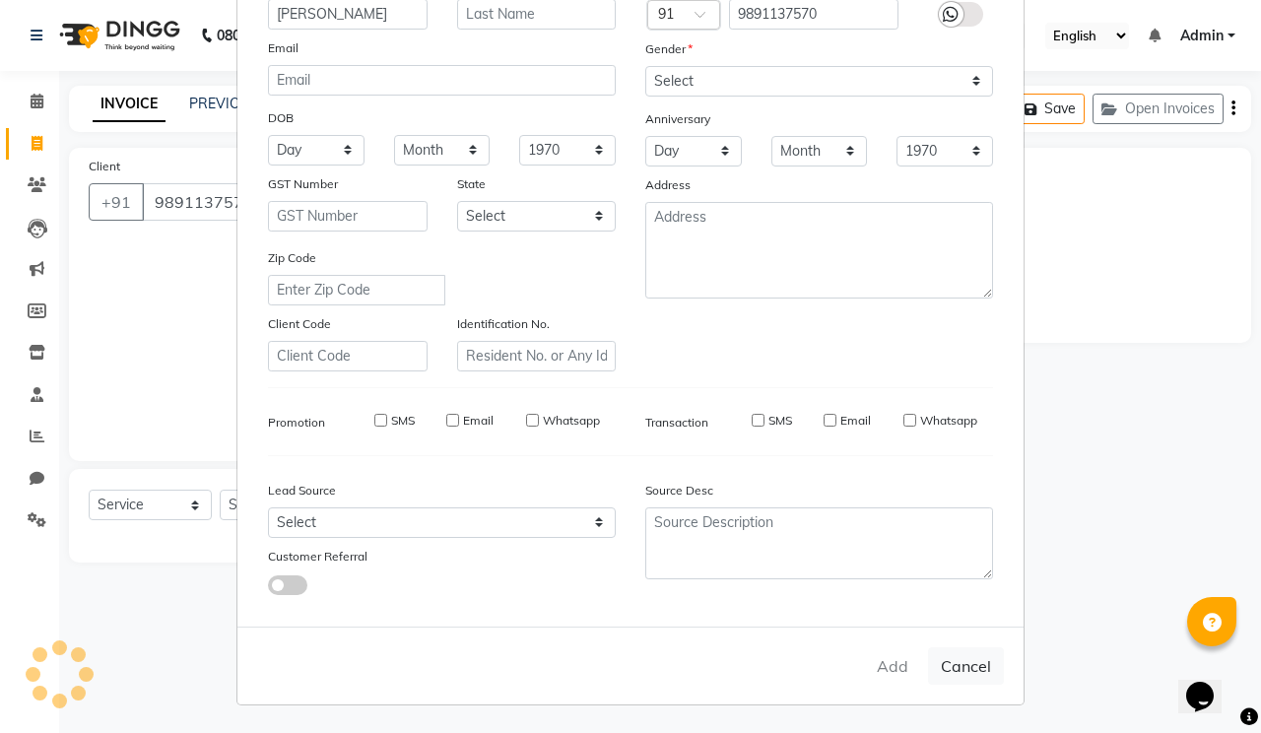
select select
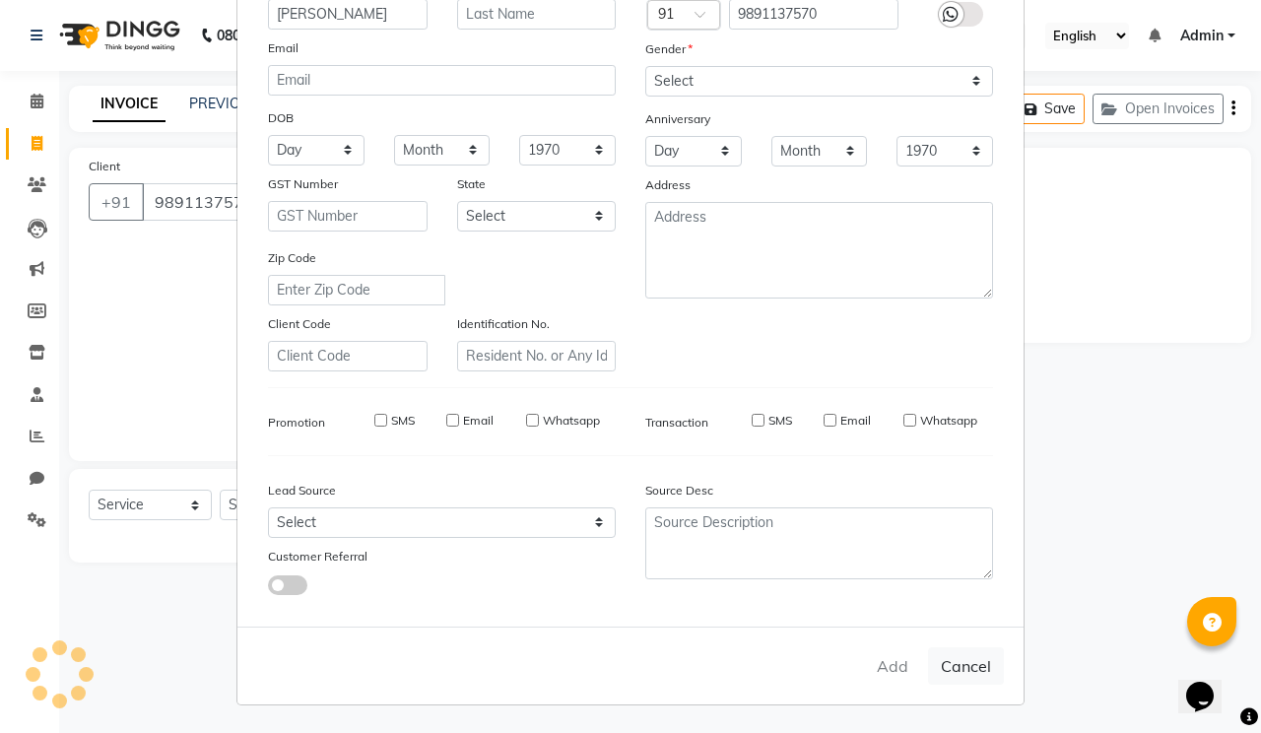
select select
checkbox input "false"
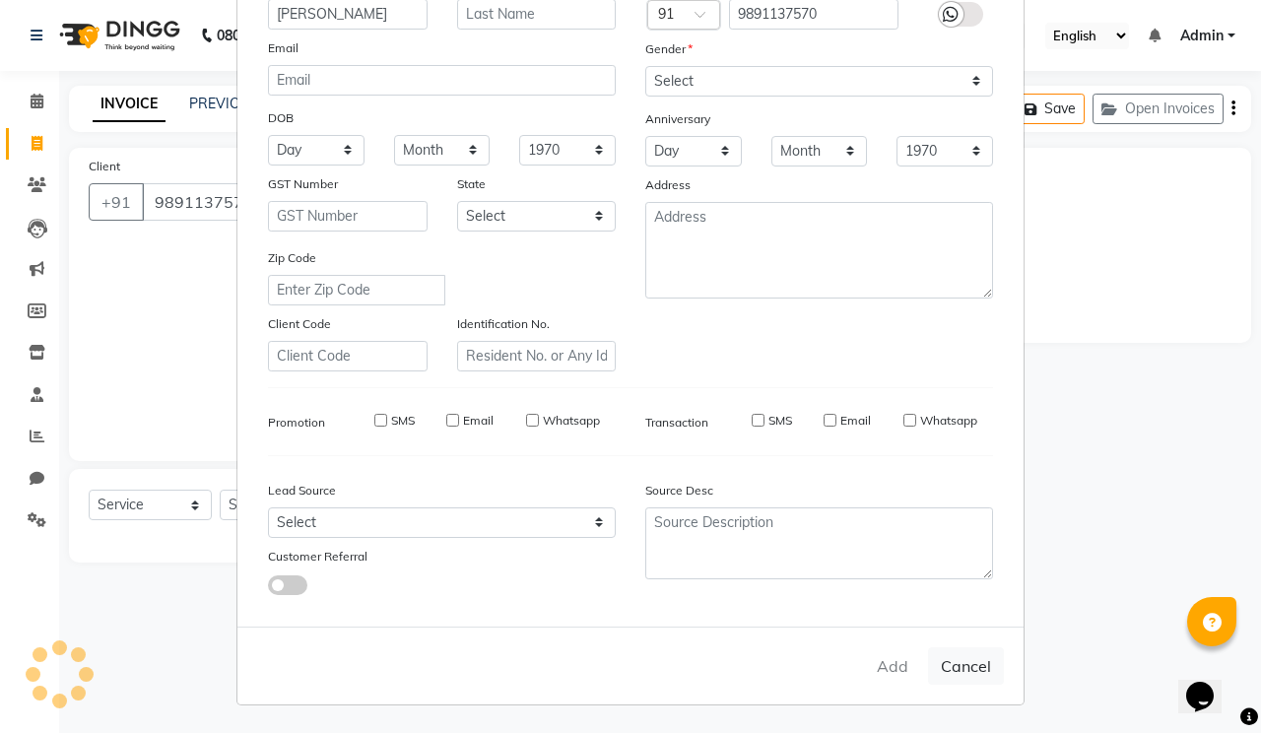
checkbox input "false"
select select "1: Object"
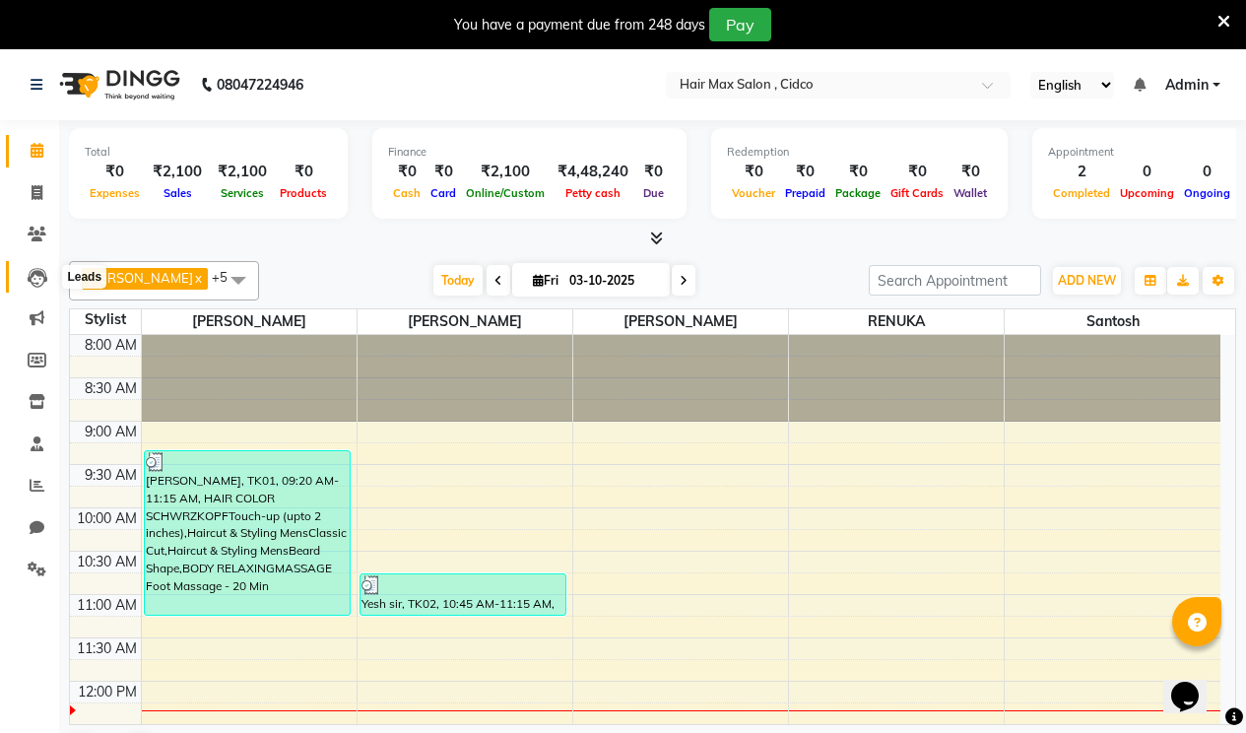
click at [38, 270] on icon at bounding box center [38, 278] width 20 height 20
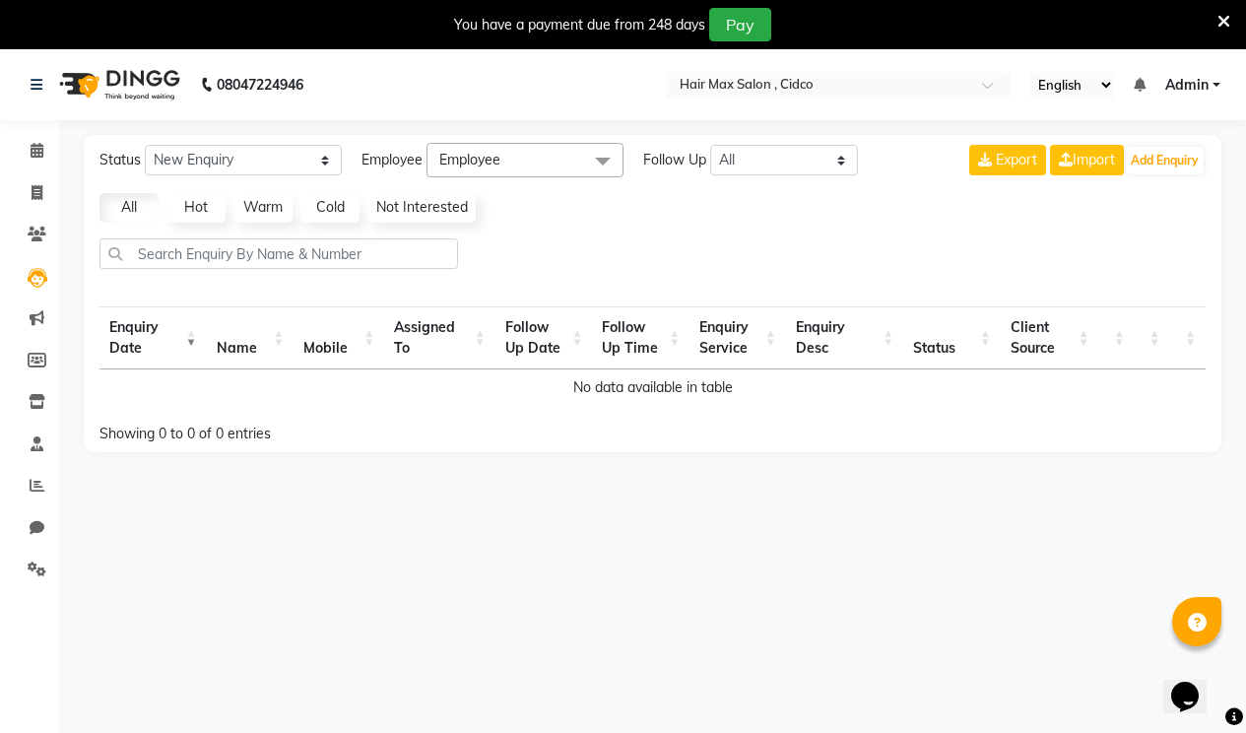
click at [136, 202] on link "All" at bounding box center [129, 208] width 59 height 30
click at [43, 228] on icon at bounding box center [37, 234] width 19 height 15
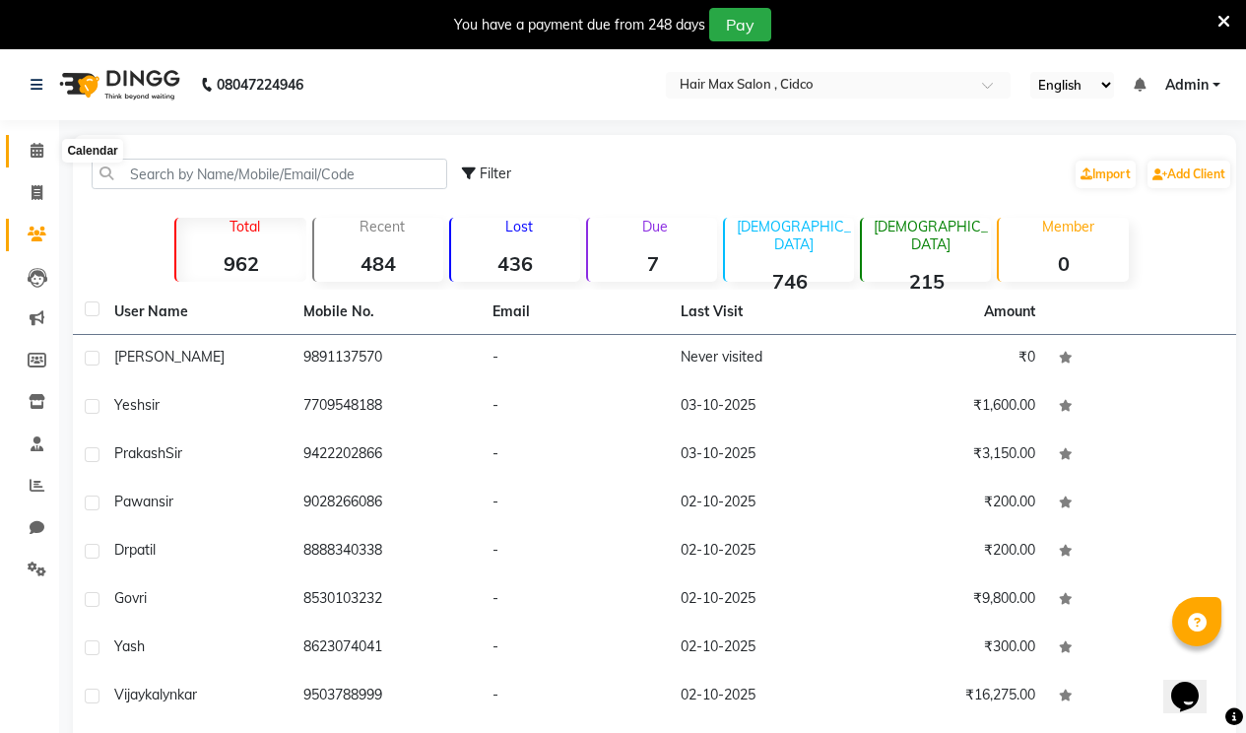
click at [35, 143] on span at bounding box center [37, 151] width 34 height 23
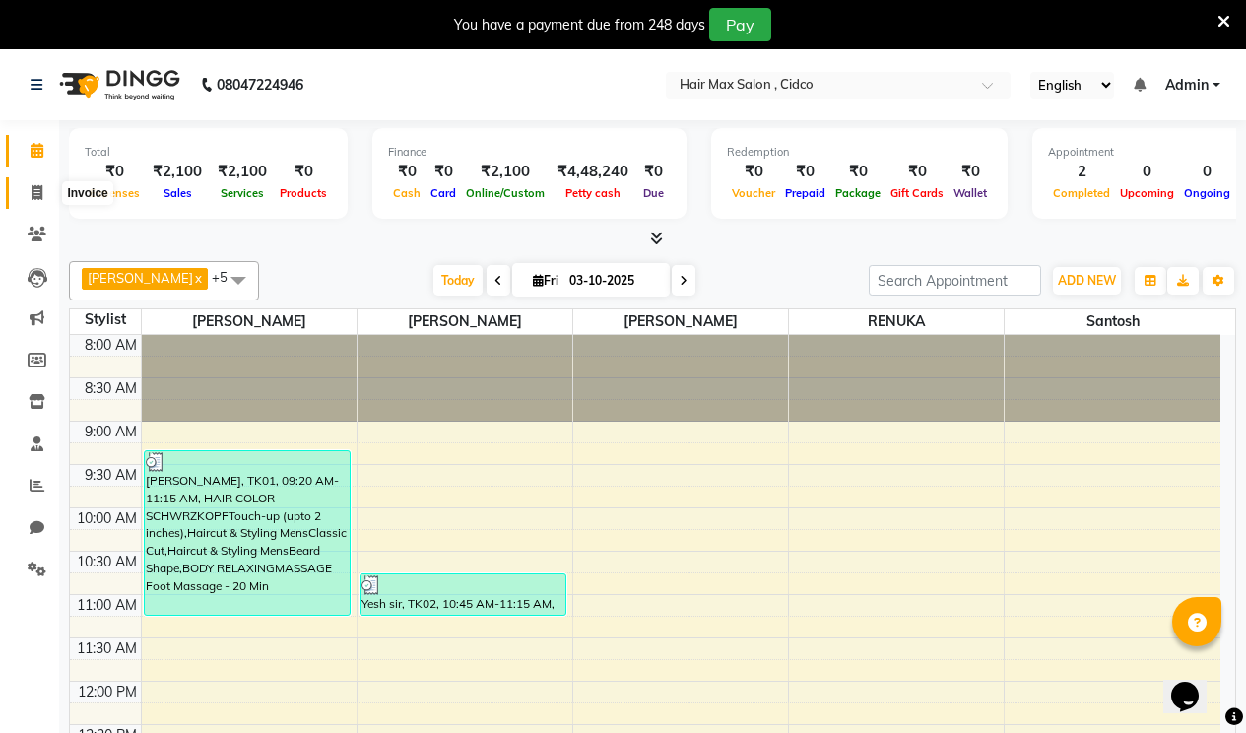
click at [41, 190] on icon at bounding box center [37, 192] width 11 height 15
select select "7580"
select select "service"
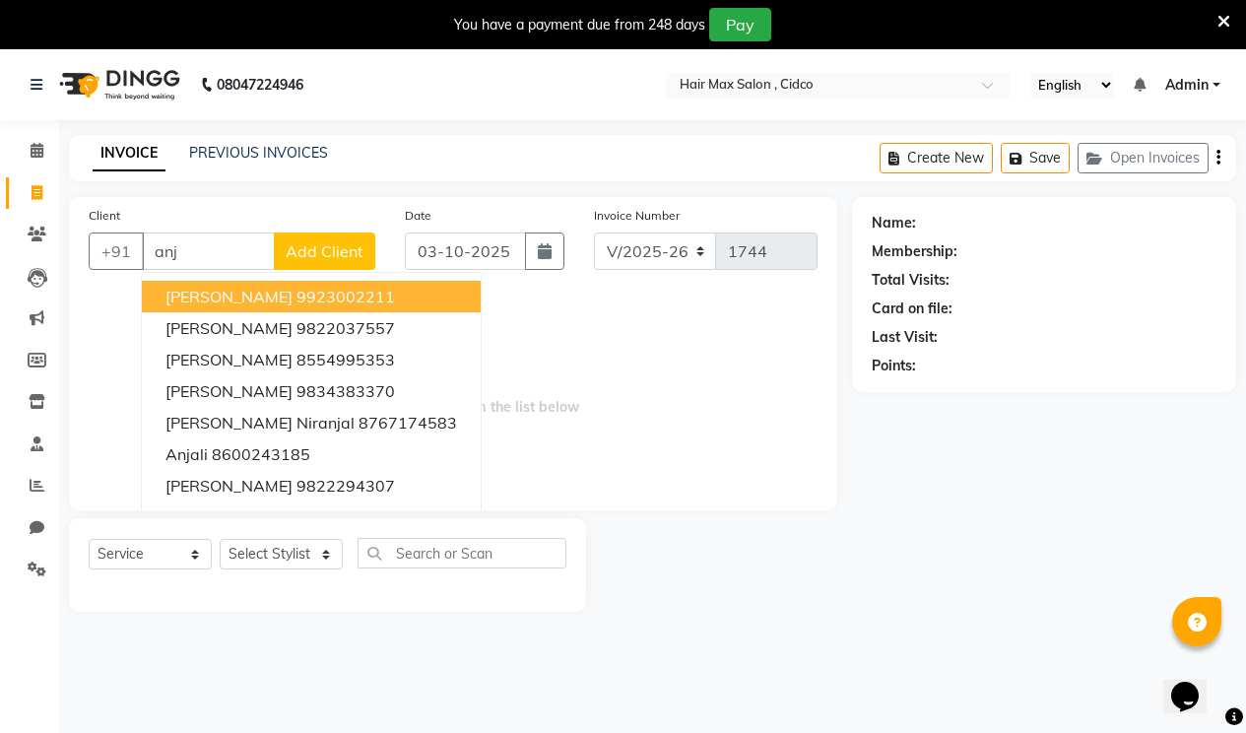
click at [245, 299] on span "[PERSON_NAME]" at bounding box center [229, 297] width 127 height 20
type input "9923002211"
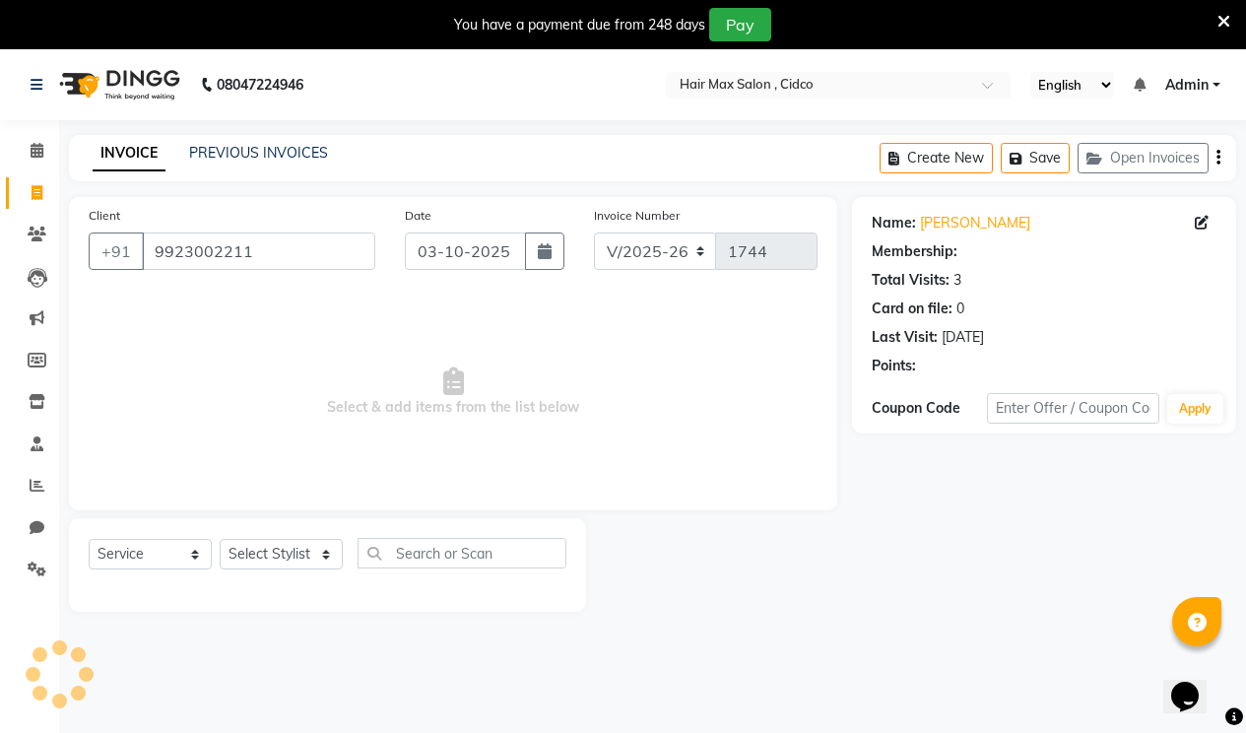
select select "1: Object"
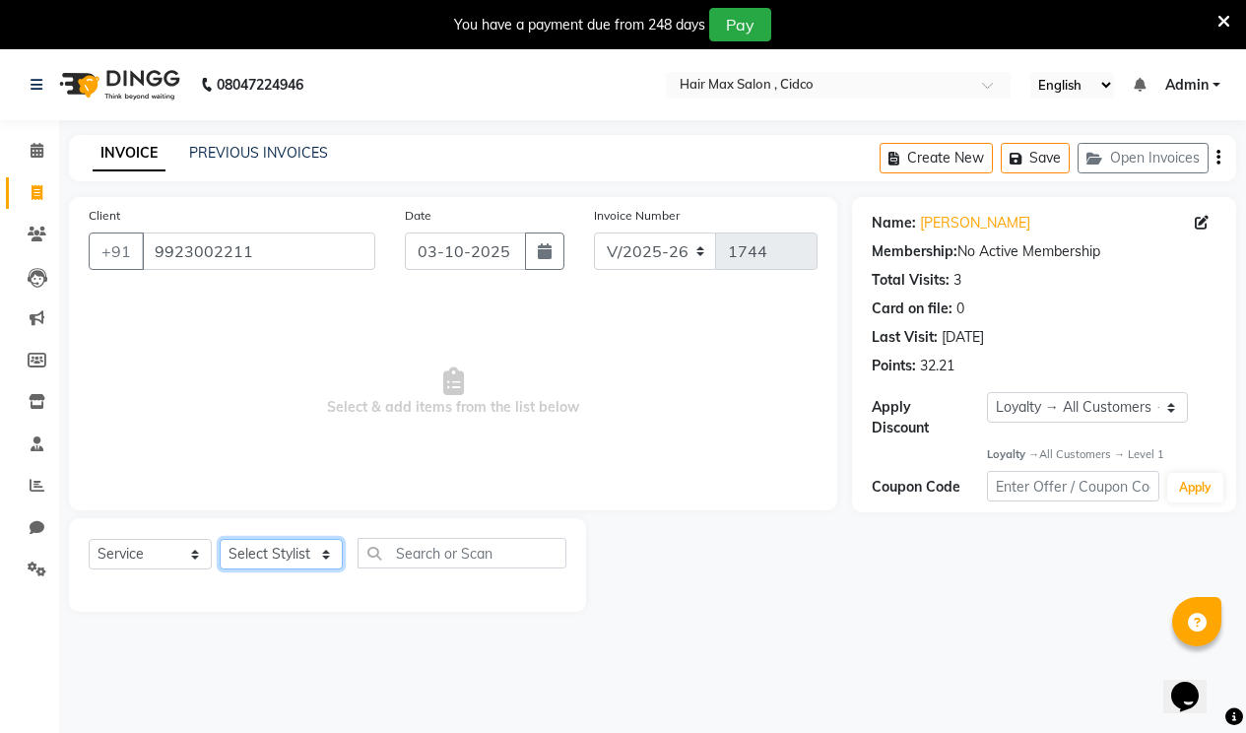
click at [300, 560] on select "Select Stylist [PERSON_NAME] [PERSON_NAME] RENUKA [PERSON_NAME] [PERSON_NAME]" at bounding box center [281, 554] width 123 height 31
select select "69948"
click at [220, 539] on select "Select Stylist [PERSON_NAME] [PERSON_NAME] RENUKA [PERSON_NAME] [PERSON_NAME]" at bounding box center [281, 554] width 123 height 31
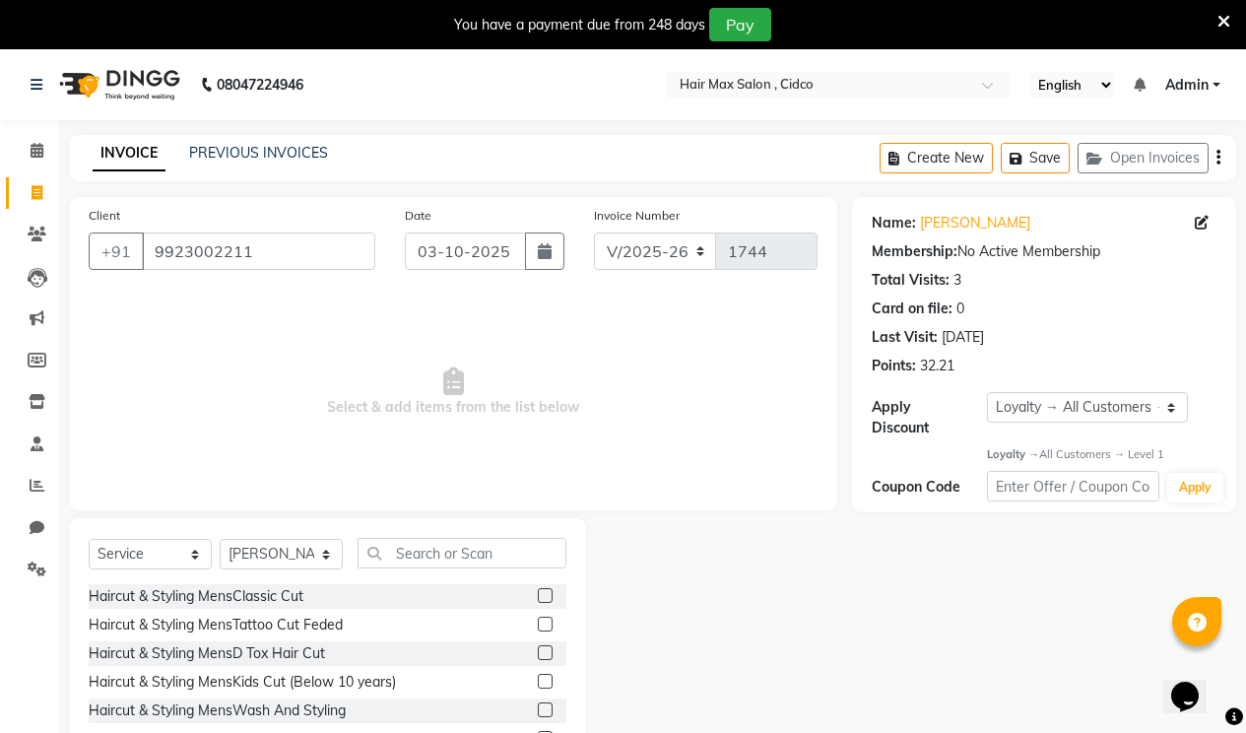
click at [538, 591] on label at bounding box center [545, 595] width 15 height 15
click at [538, 591] on input "checkbox" at bounding box center [544, 596] width 13 height 13
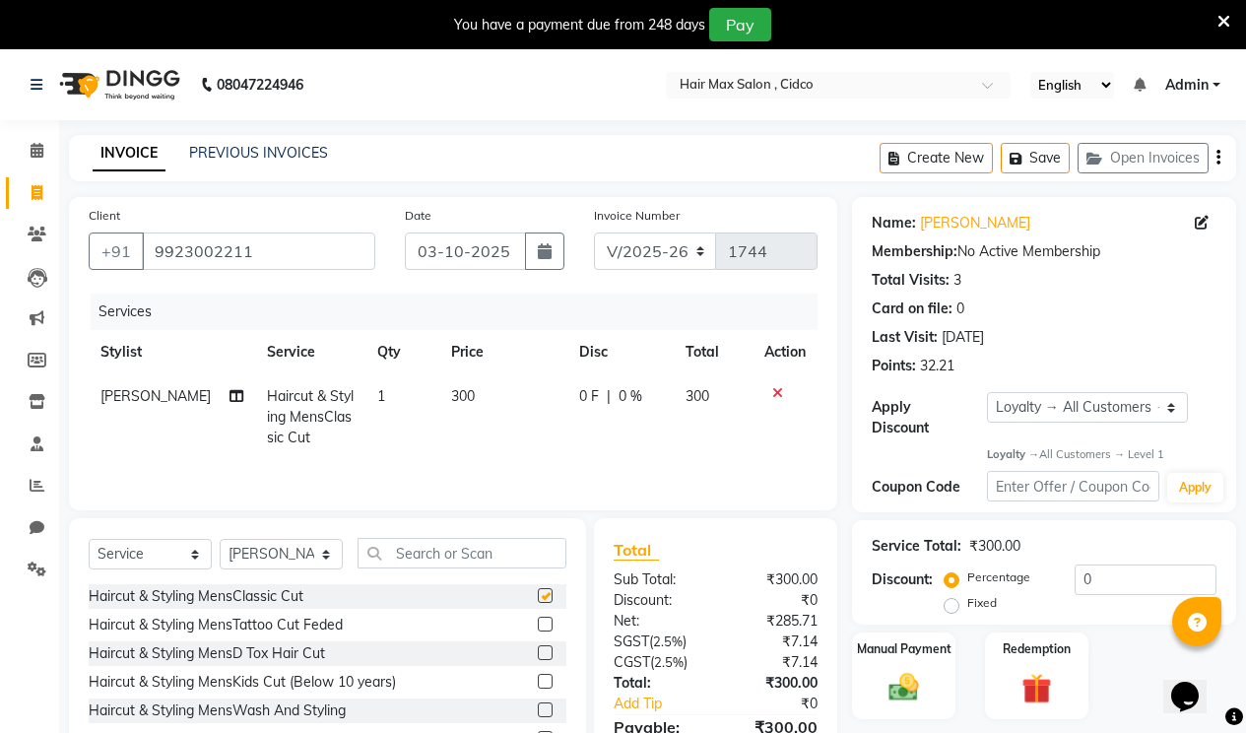
checkbox input "false"
click at [775, 392] on icon at bounding box center [777, 393] width 11 height 14
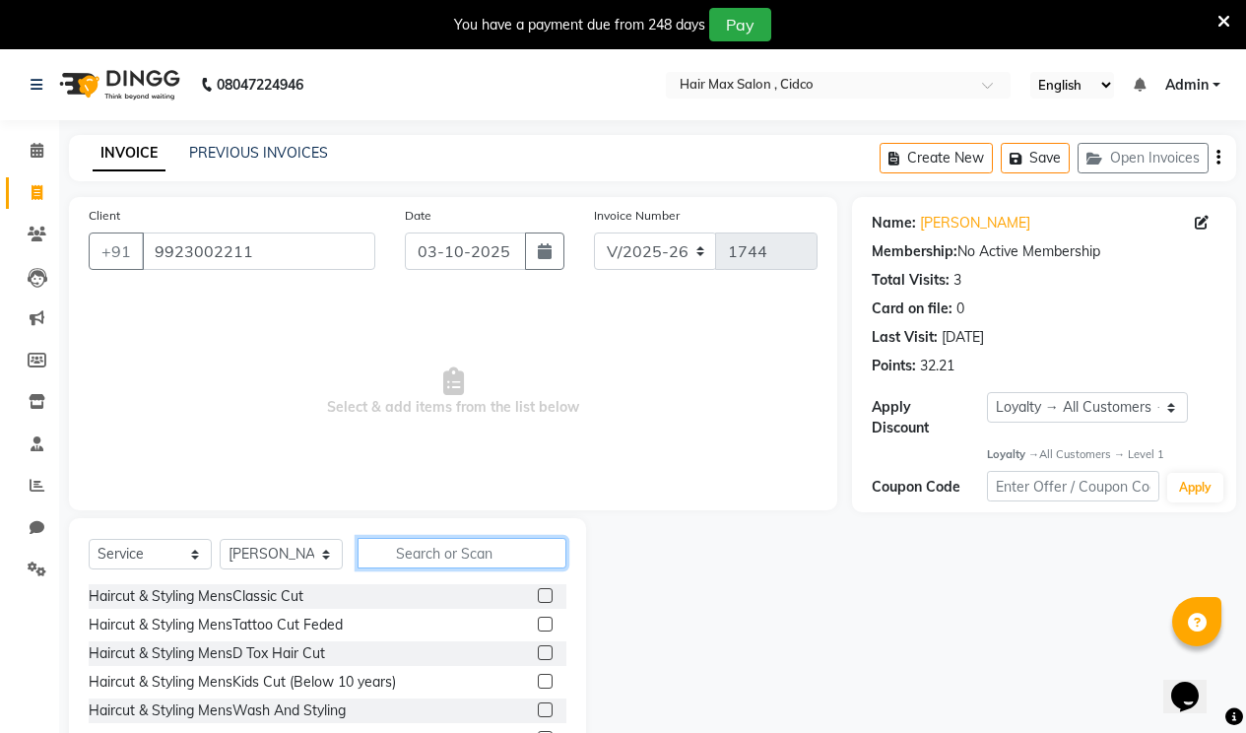
click at [432, 551] on input "text" at bounding box center [462, 553] width 209 height 31
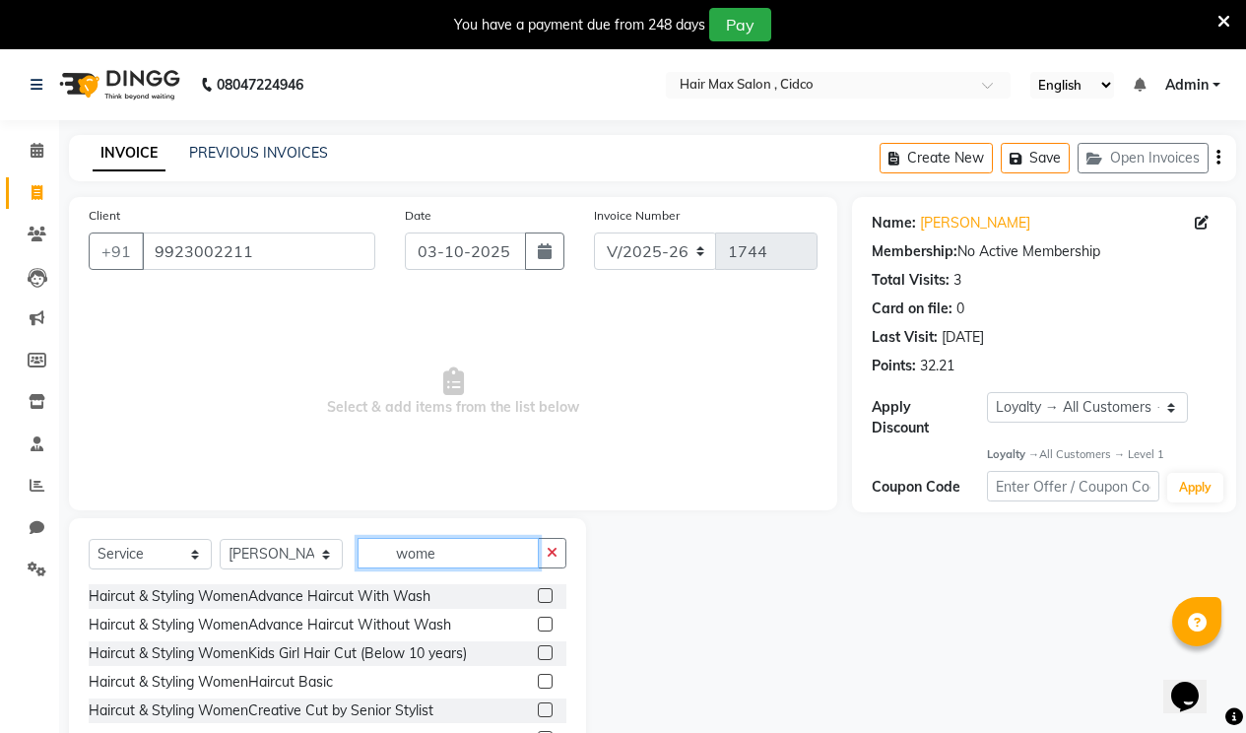
type input "wome"
click at [538, 626] on label at bounding box center [545, 624] width 15 height 15
click at [538, 626] on input "checkbox" at bounding box center [544, 625] width 13 height 13
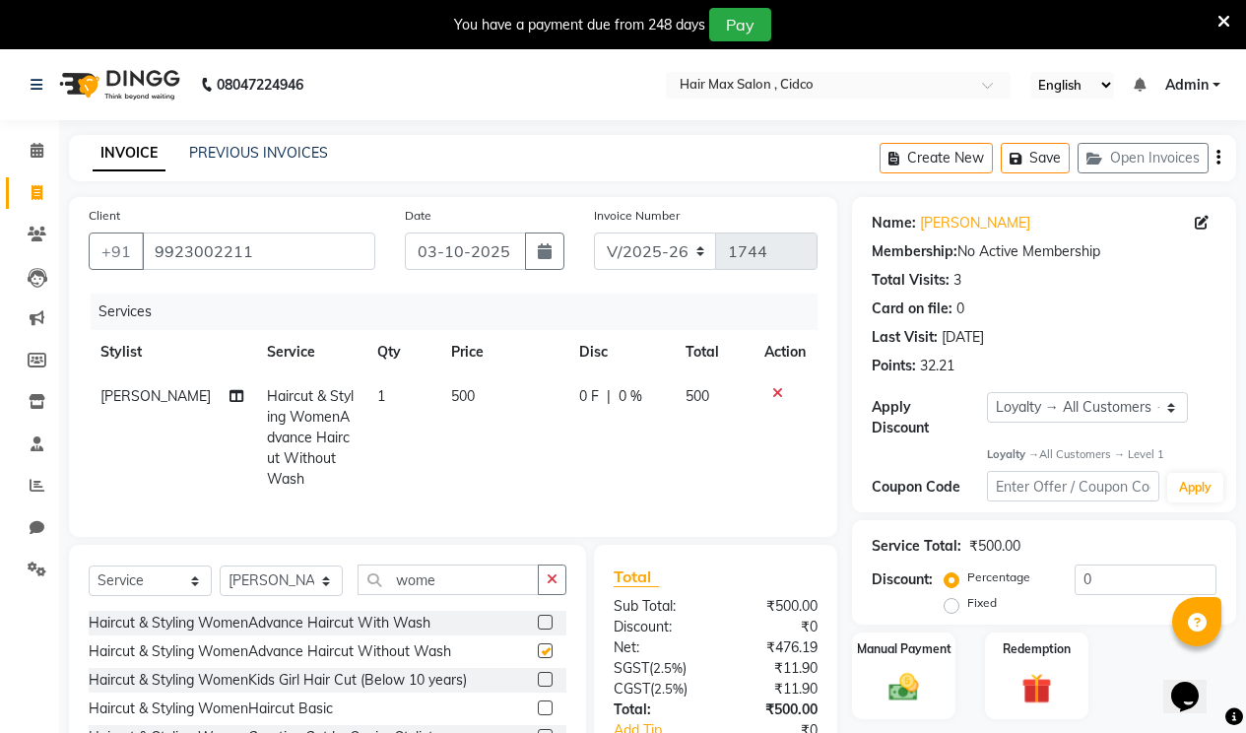
checkbox input "false"
click at [916, 639] on label "Manual Payment" at bounding box center [904, 648] width 99 height 19
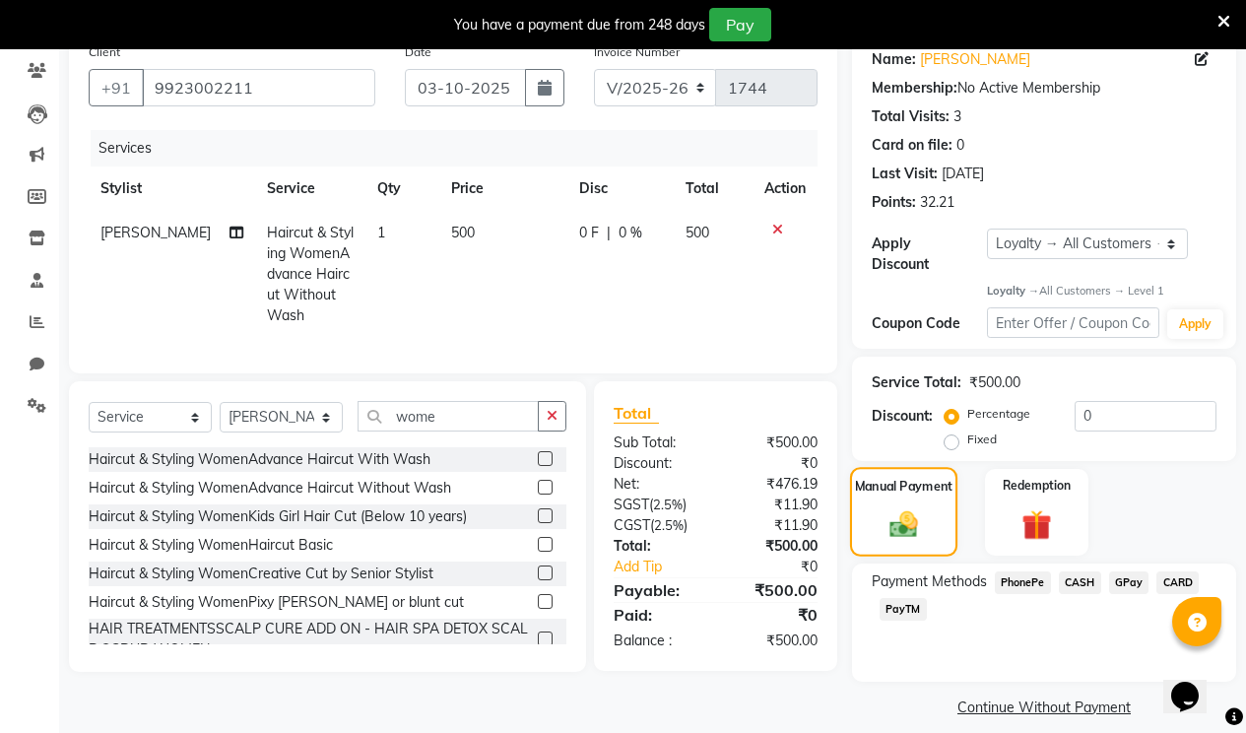
scroll to position [166, 0]
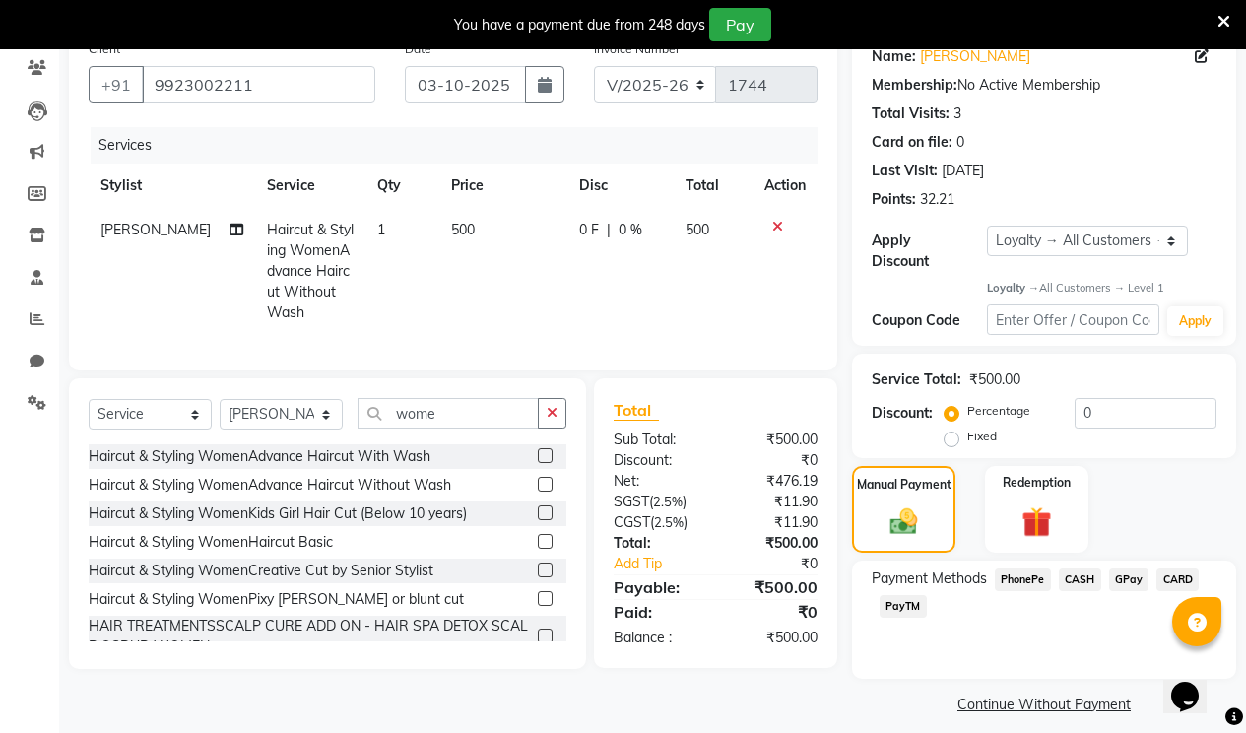
click at [885, 595] on span "PayTM" at bounding box center [903, 606] width 47 height 23
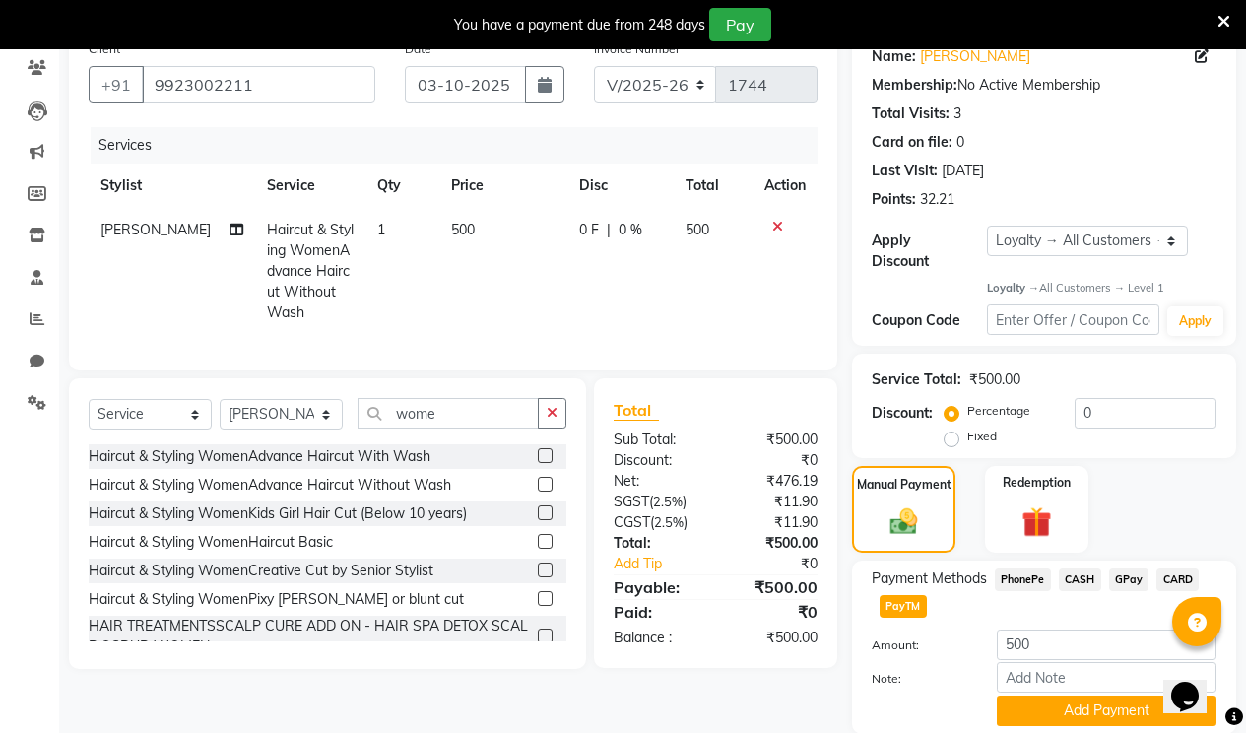
scroll to position [222, 0]
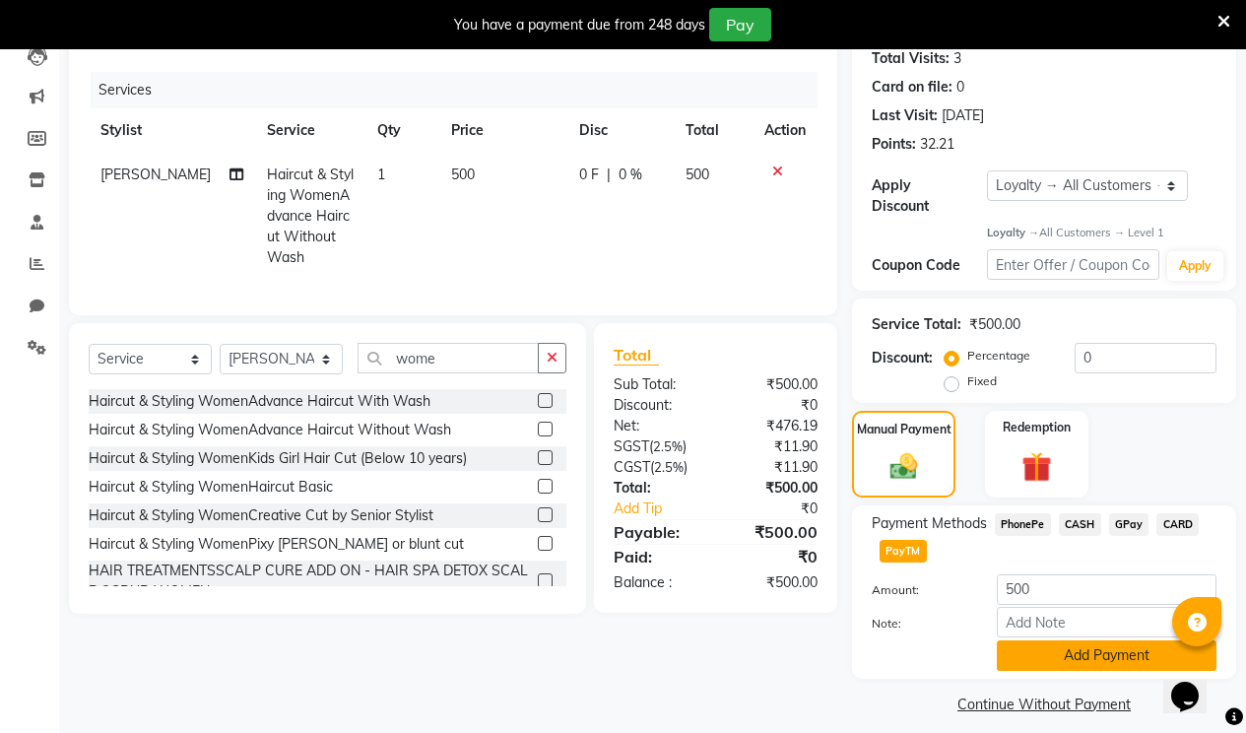
click at [1043, 640] on button "Add Payment" at bounding box center [1107, 655] width 220 height 31
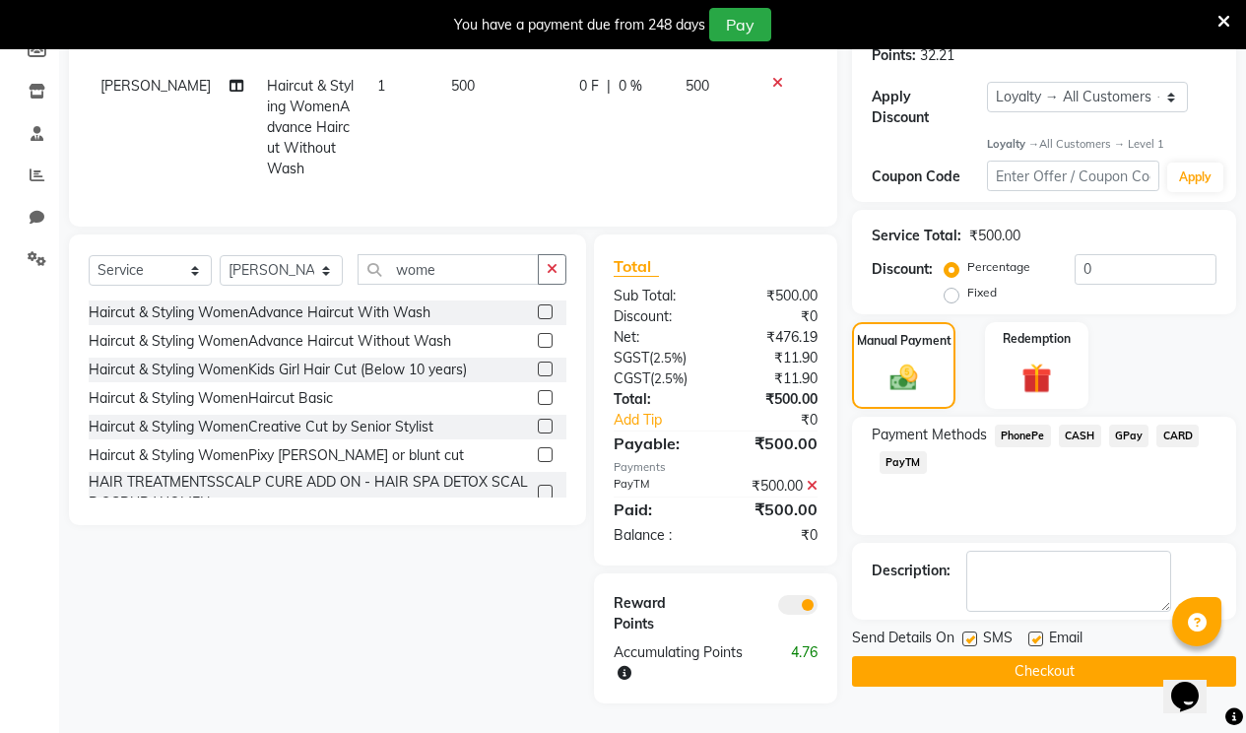
scroll to position [325, 0]
click at [1036, 632] on label at bounding box center [1036, 639] width 15 height 15
click at [1036, 633] on input "checkbox" at bounding box center [1035, 639] width 13 height 13
checkbox input "false"
click at [971, 632] on label at bounding box center [970, 639] width 15 height 15
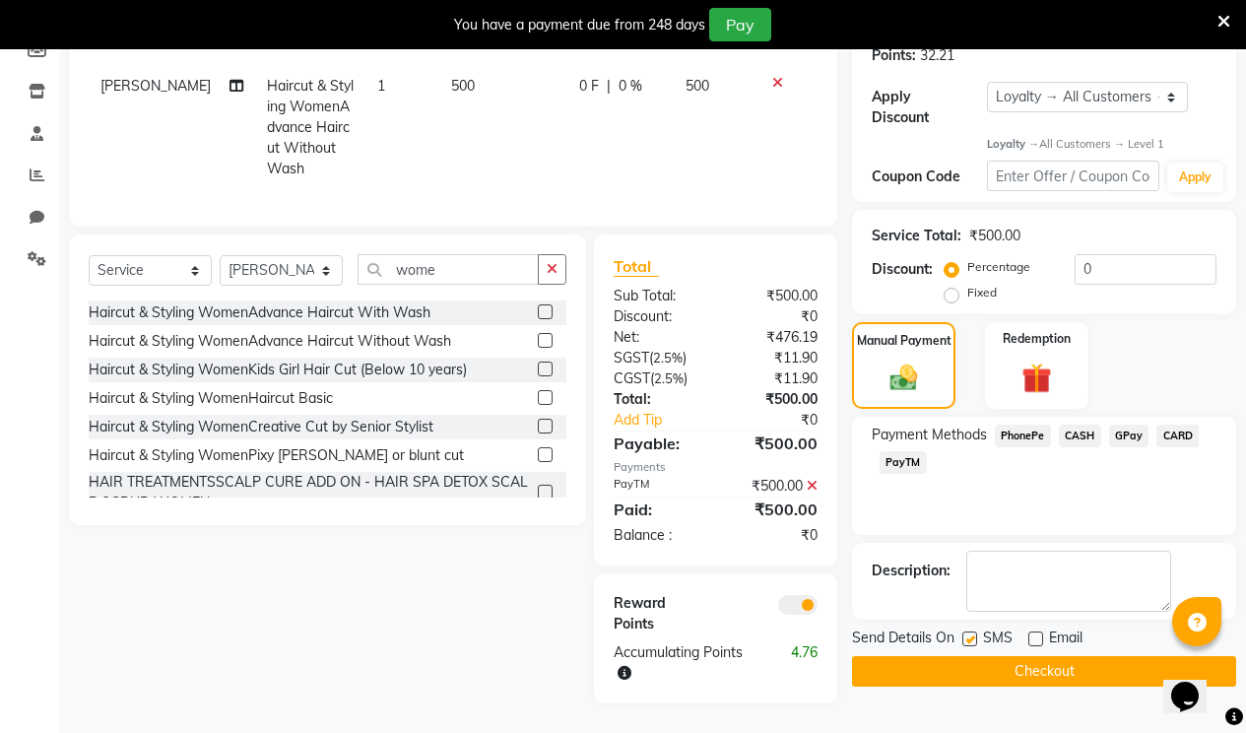
click at [971, 633] on input "checkbox" at bounding box center [969, 639] width 13 height 13
checkbox input "false"
click at [962, 656] on button "Checkout" at bounding box center [1044, 671] width 384 height 31
